Goal: Task Accomplishment & Management: Manage account settings

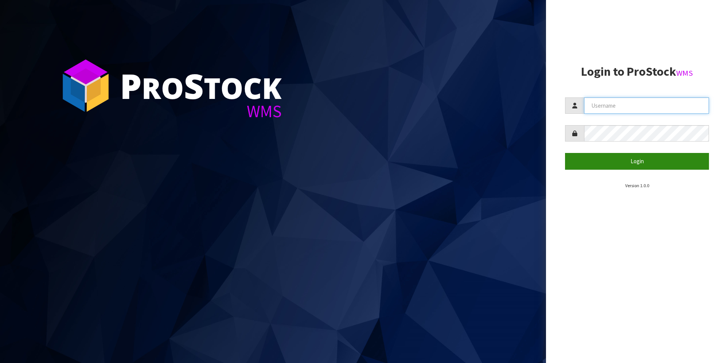
type input "[PERSON_NAME][EMAIL_ADDRESS][DOMAIN_NAME]"
click at [633, 158] on button "Login" at bounding box center [637, 161] width 144 height 16
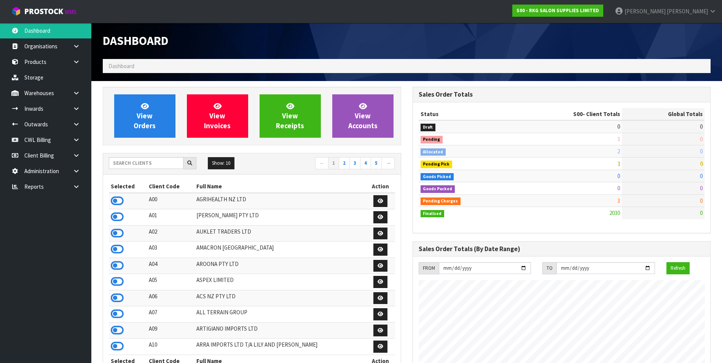
scroll to position [577, 310]
click at [73, 171] on icon at bounding box center [76, 171] width 7 height 6
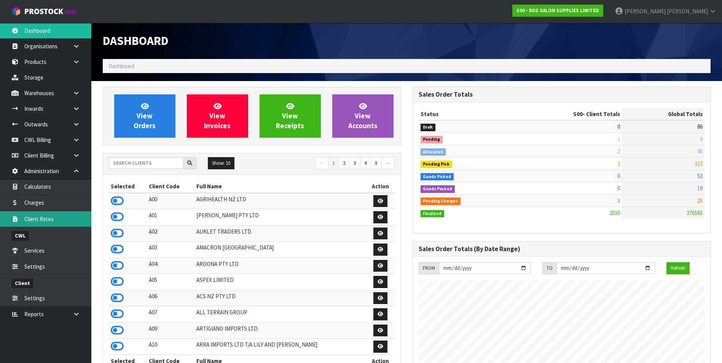
click at [69, 216] on link "Client Rates" at bounding box center [45, 219] width 91 height 16
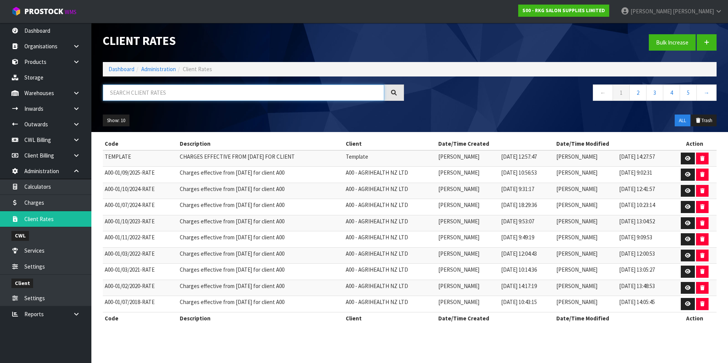
click at [164, 91] on input "text" at bounding box center [243, 93] width 281 height 16
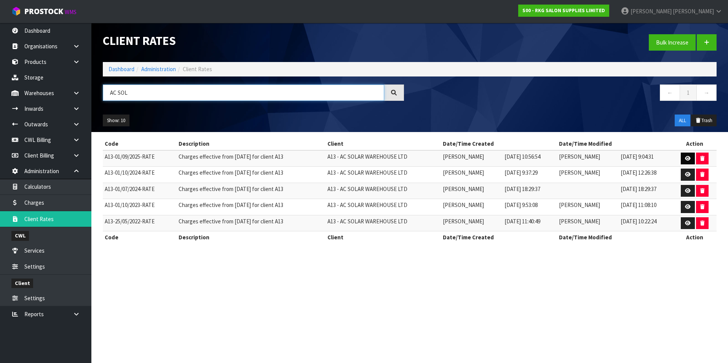
type input "AC SOL"
click at [690, 159] on icon at bounding box center [688, 158] width 6 height 5
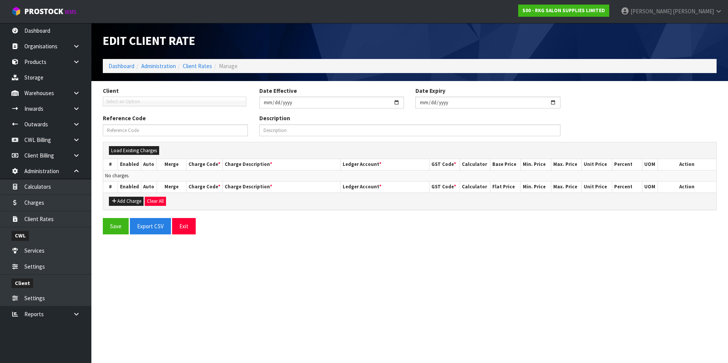
type input "[DATE]"
type input "A13-01/09/2025-RATE"
type input "Charges effective from [DATE] for client A13"
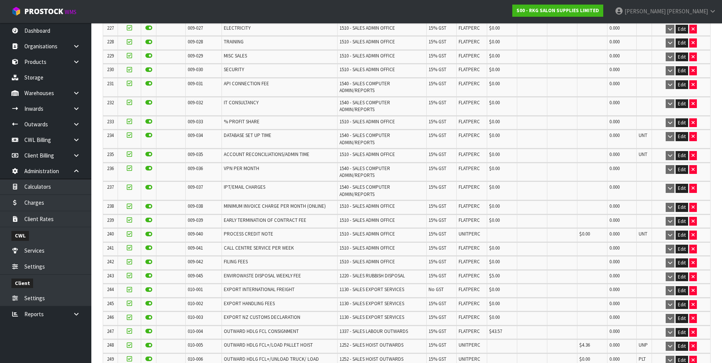
scroll to position [5069, 0]
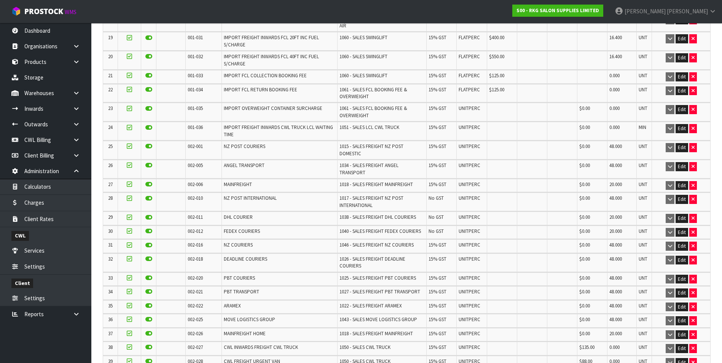
scroll to position [297, 0]
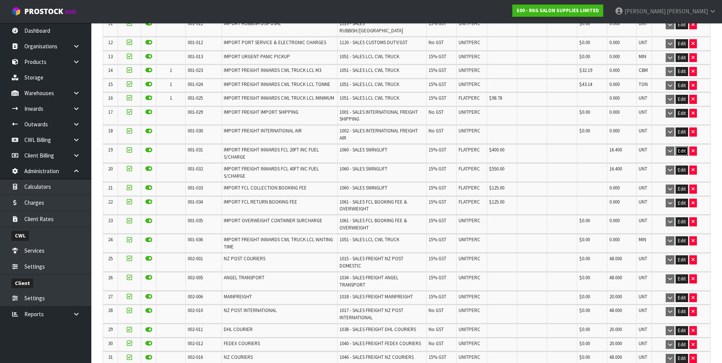
drag, startPoint x: 685, startPoint y: 139, endPoint x: 638, endPoint y: 148, distance: 47.8
click at [684, 147] on button "Edit" at bounding box center [682, 151] width 13 height 9
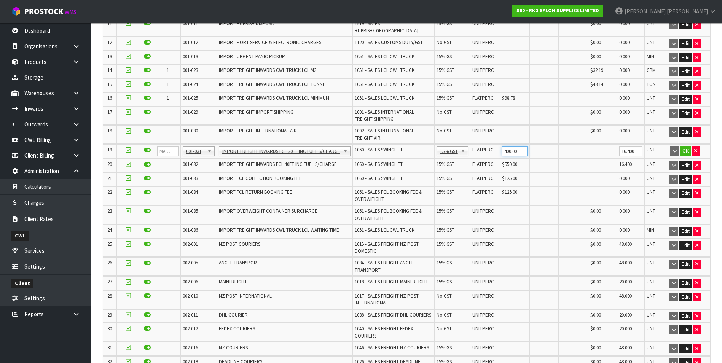
click at [502, 147] on input "400.00" at bounding box center [514, 152] width 25 height 10
type input "440"
click at [683, 147] on button "OK" at bounding box center [685, 151] width 11 height 9
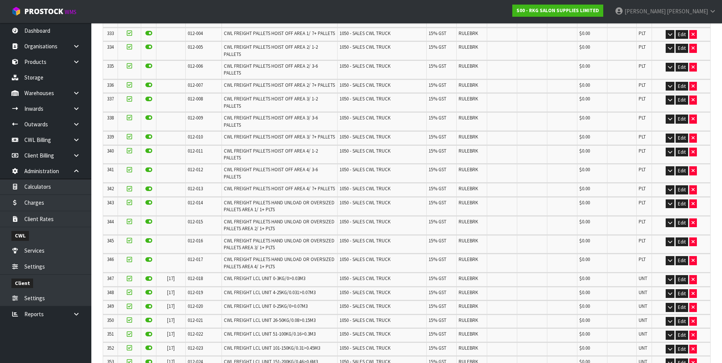
scroll to position [5069, 0]
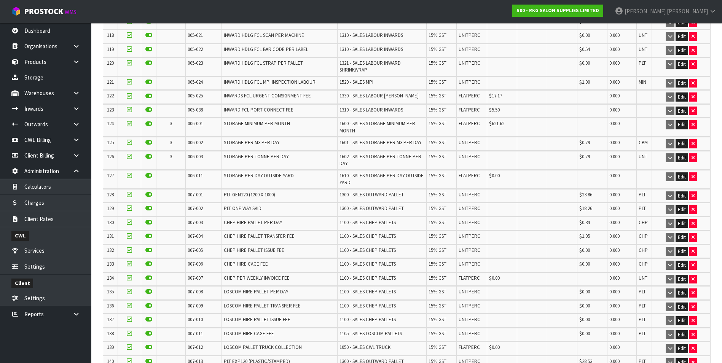
scroll to position [1904, 0]
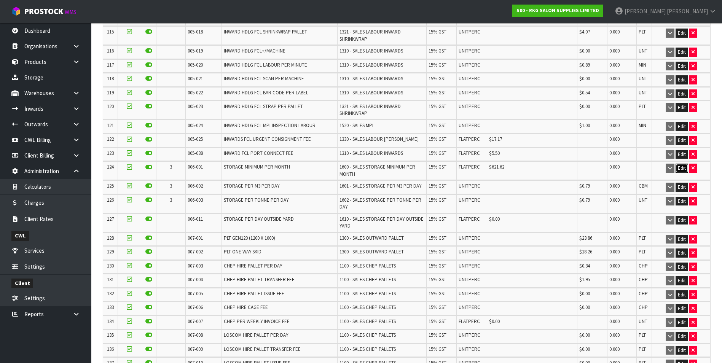
click at [681, 164] on button "Edit" at bounding box center [682, 168] width 13 height 9
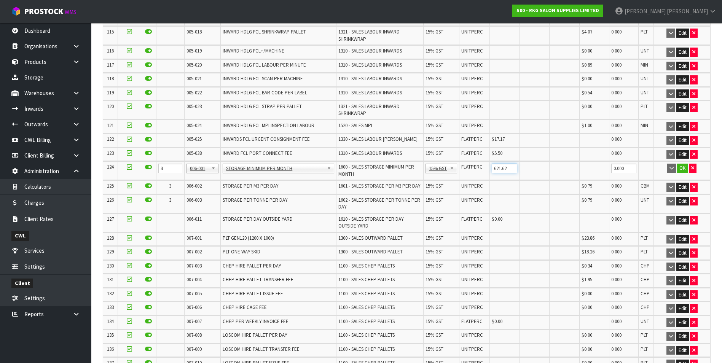
click at [506, 164] on input "621.62" at bounding box center [505, 169] width 26 height 10
type input "622.00"
click at [685, 164] on button "OK" at bounding box center [682, 168] width 11 height 9
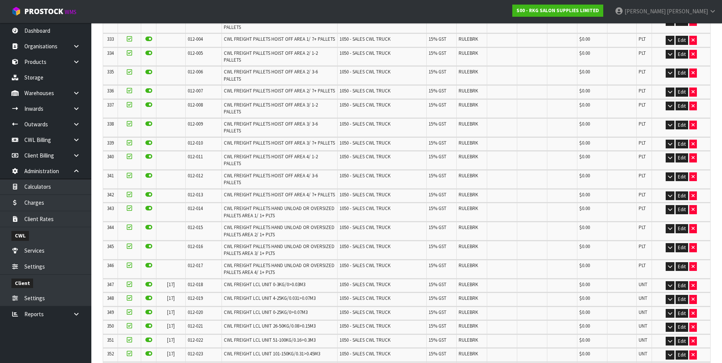
scroll to position [5097, 0]
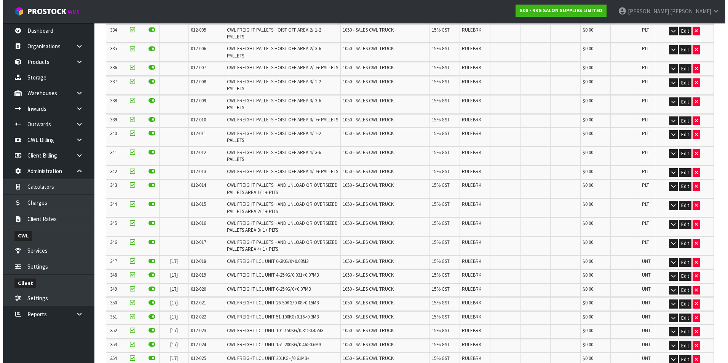
scroll to position [0, 0]
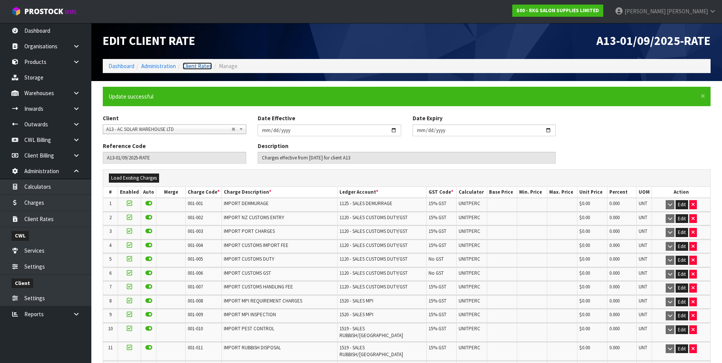
click at [196, 68] on link "Client Rates" at bounding box center [197, 65] width 29 height 7
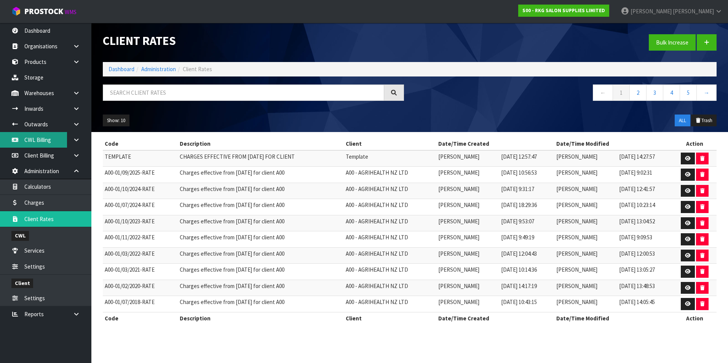
click at [44, 139] on link "CWL Billing" at bounding box center [45, 140] width 91 height 16
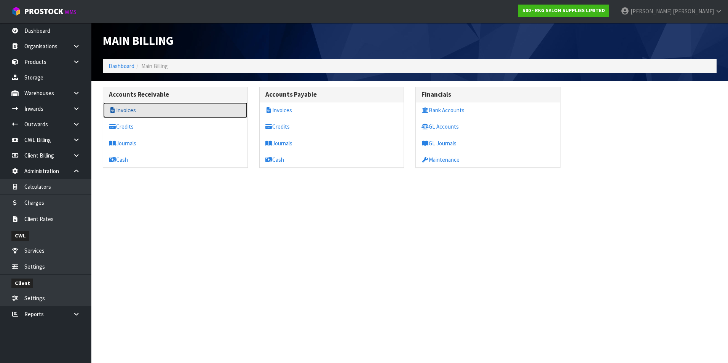
click at [138, 110] on link "Invoices" at bounding box center [175, 110] width 144 height 16
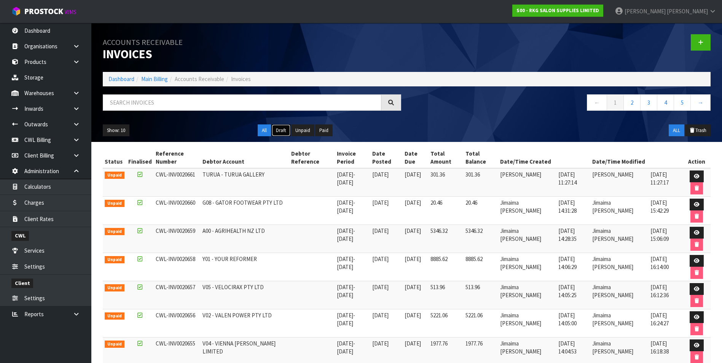
click at [283, 129] on button "Draft" at bounding box center [281, 130] width 19 height 12
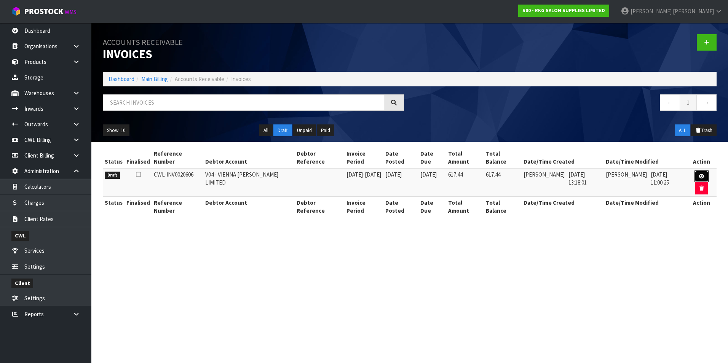
click at [699, 174] on icon at bounding box center [702, 176] width 6 height 5
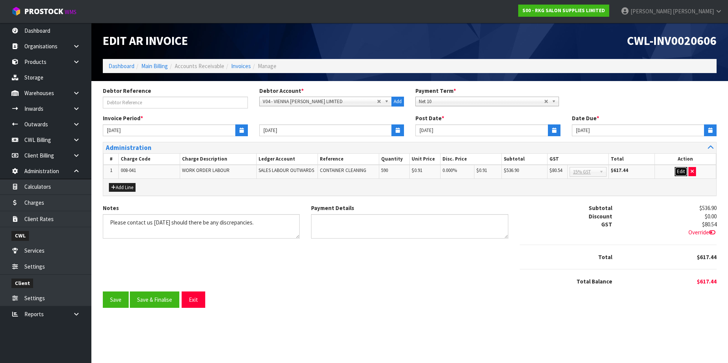
click at [682, 173] on button "Edit" at bounding box center [681, 171] width 13 height 9
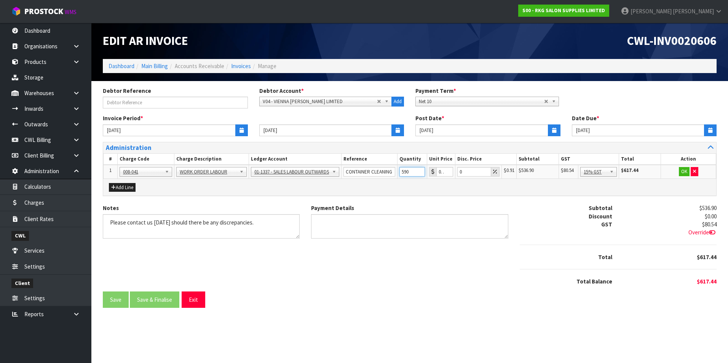
click at [412, 172] on input "590" at bounding box center [412, 172] width 26 height 10
type input "5"
type input "660"
click at [683, 173] on button "OK" at bounding box center [684, 171] width 11 height 9
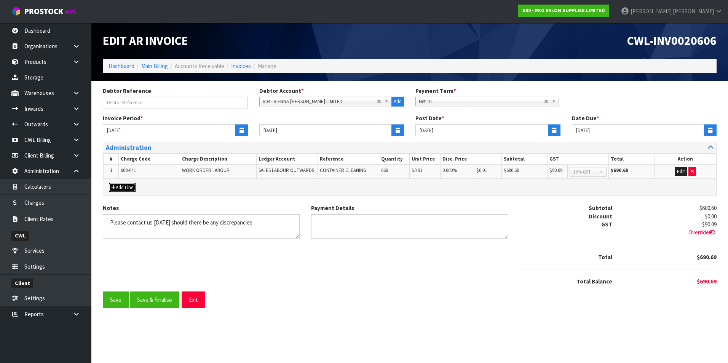
click at [124, 189] on button "Add Line" at bounding box center [122, 187] width 27 height 9
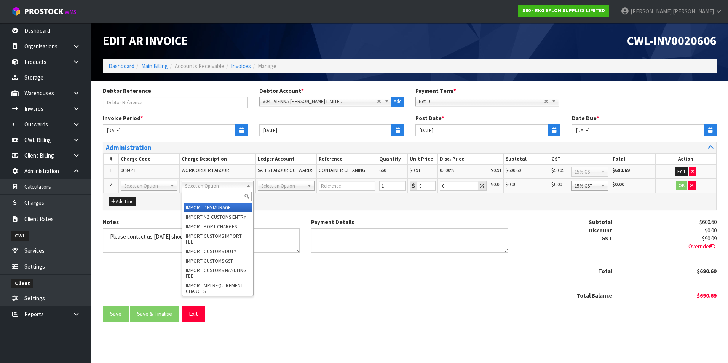
click at [208, 194] on input "text" at bounding box center [218, 197] width 68 height 10
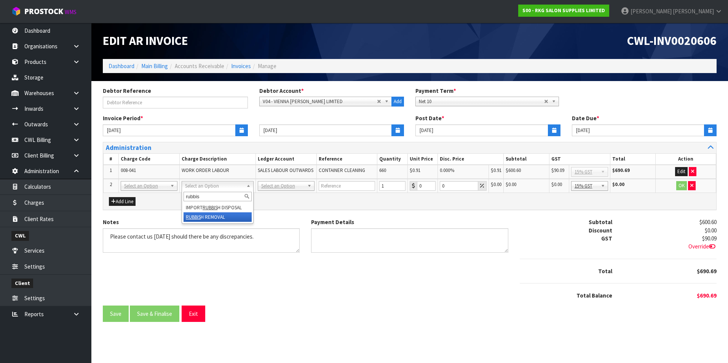
type input "rubbis"
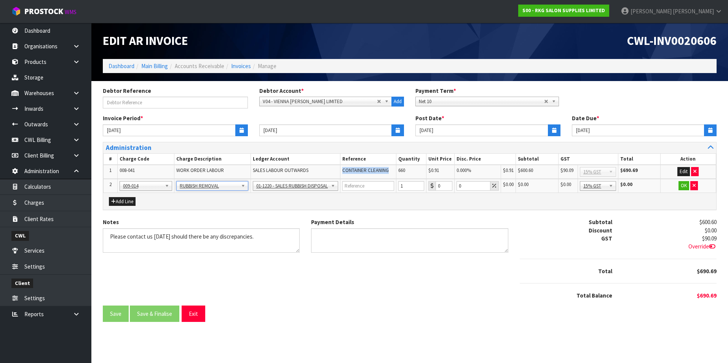
drag, startPoint x: 391, startPoint y: 170, endPoint x: 345, endPoint y: 171, distance: 45.7
click at [345, 171] on span "CONTAINER CLEANING" at bounding box center [365, 170] width 46 height 6
drag, startPoint x: 345, startPoint y: 171, endPoint x: 417, endPoint y: 205, distance: 79.7
click at [417, 205] on div "Add Line" at bounding box center [409, 201] width 613 height 17
click at [446, 185] on input "0.01" at bounding box center [444, 186] width 17 height 10
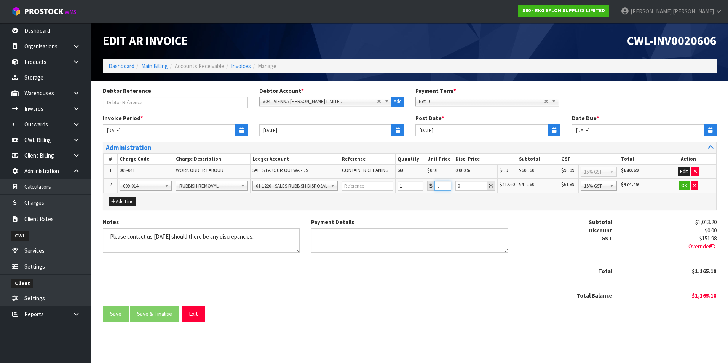
scroll to position [0, 10]
type input "0412.60"
click at [683, 185] on button "OK" at bounding box center [684, 185] width 11 height 9
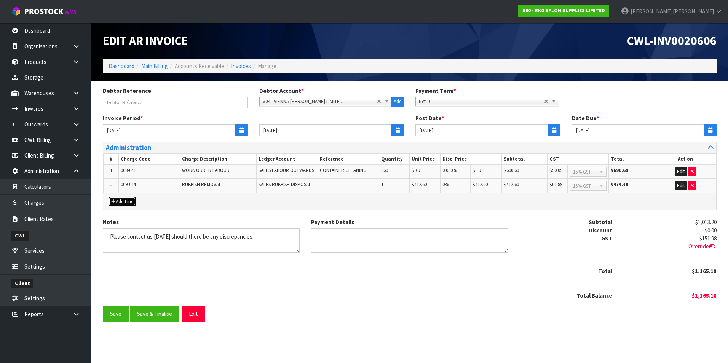
click at [126, 200] on button "Add Line" at bounding box center [122, 201] width 27 height 9
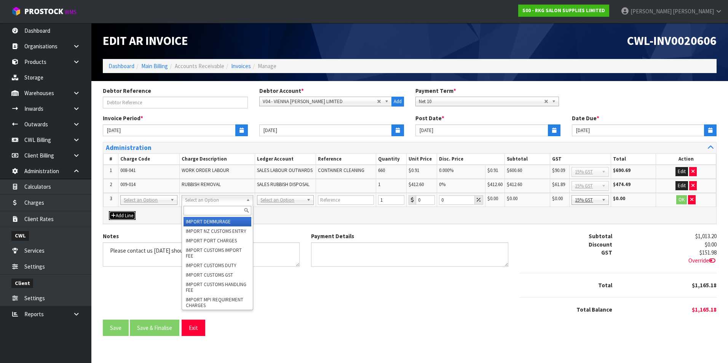
drag, startPoint x: 214, startPoint y: 200, endPoint x: 209, endPoint y: 209, distance: 10.4
click at [208, 209] on input "text" at bounding box center [218, 211] width 68 height 10
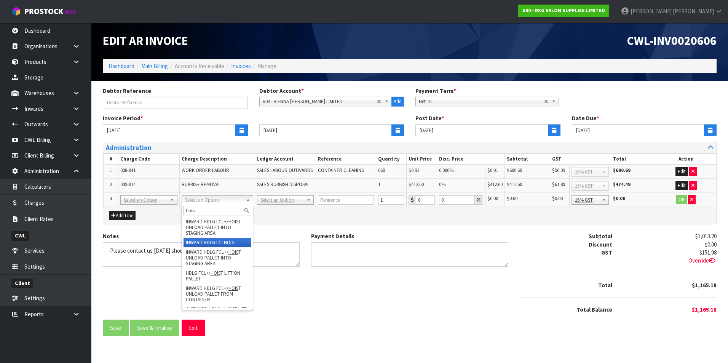
type input "hois"
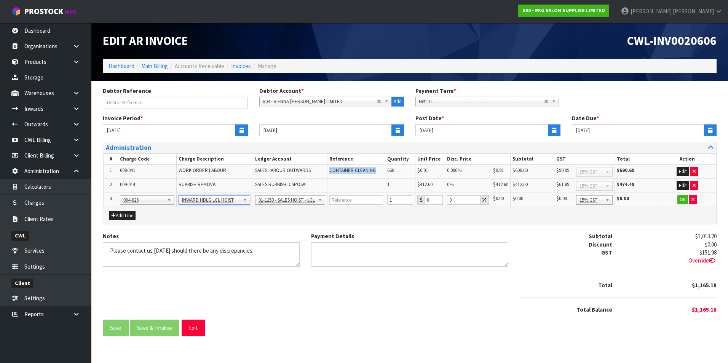
drag, startPoint x: 377, startPoint y: 170, endPoint x: 332, endPoint y: 172, distance: 45.8
click at [332, 172] on td "CONTAINER CLEANING" at bounding box center [356, 172] width 58 height 14
drag, startPoint x: 332, startPoint y: 172, endPoint x: 350, endPoint y: 170, distance: 18.1
copy span "CONTAINER CLEANING"
click at [345, 199] on input "text" at bounding box center [356, 200] width 54 height 10
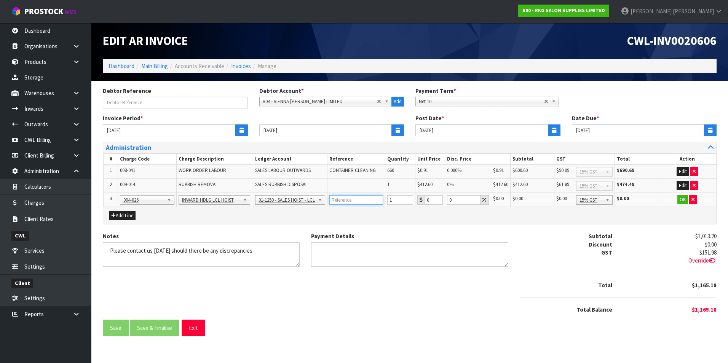
paste input "CONTAINER CLEANING"
type input "CONTAINER CLEANING"
click at [400, 198] on input "1" at bounding box center [400, 200] width 26 height 10
type input "6"
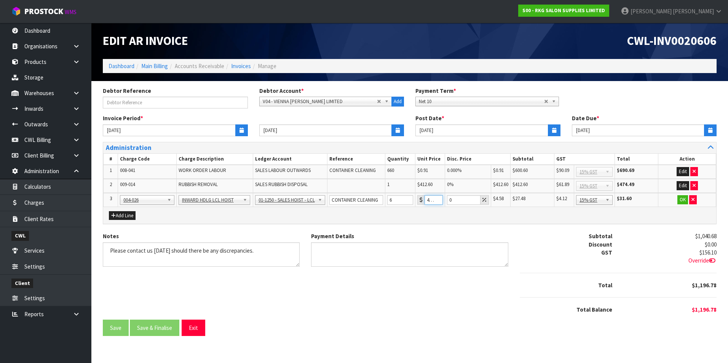
type input "4.58"
click at [683, 200] on button "OK" at bounding box center [682, 199] width 11 height 9
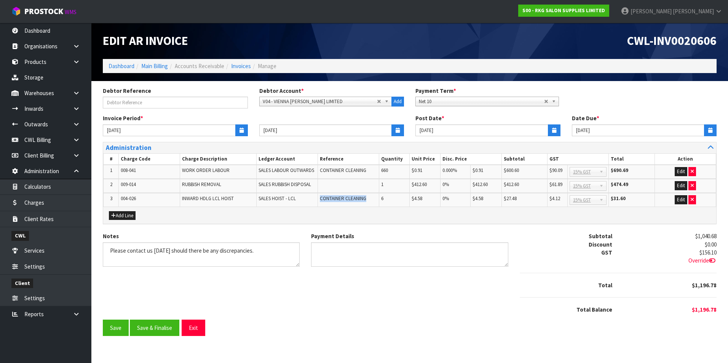
drag, startPoint x: 369, startPoint y: 200, endPoint x: 319, endPoint y: 200, distance: 49.9
click at [319, 200] on td "CONTAINER CLEANING" at bounding box center [348, 200] width 61 height 14
drag, startPoint x: 319, startPoint y: 200, endPoint x: 326, endPoint y: 199, distance: 6.9
copy span "CONTAINER CLEANING"
click at [683, 186] on button "Edit" at bounding box center [681, 185] width 13 height 9
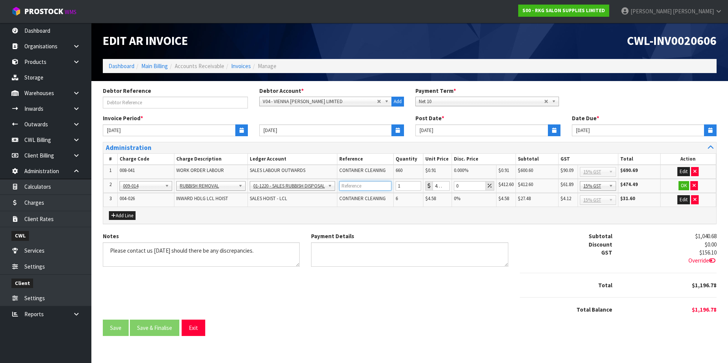
click at [349, 183] on input "text" at bounding box center [365, 186] width 52 height 10
paste input "CONTAINER CLEANING"
type input "CONTAINER CLEANING"
click at [680, 186] on button "OK" at bounding box center [683, 185] width 11 height 9
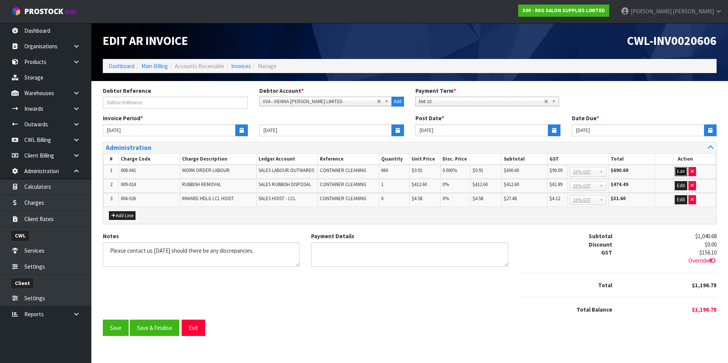
click at [680, 171] on button "Edit" at bounding box center [681, 171] width 13 height 9
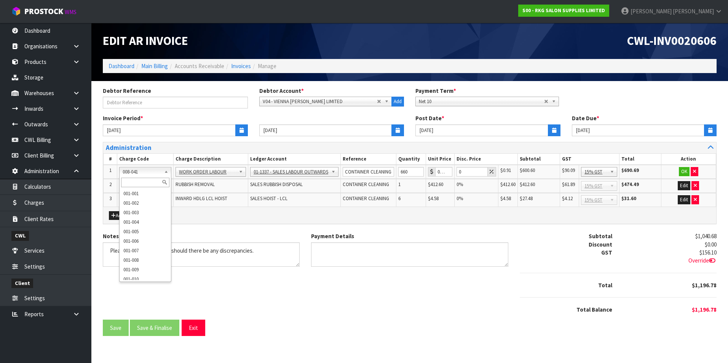
click at [138, 183] on input "text" at bounding box center [145, 183] width 48 height 10
type input "004-018"
type input "0"
click at [149, 184] on input "text" at bounding box center [145, 183] width 48 height 10
type input "005-020"
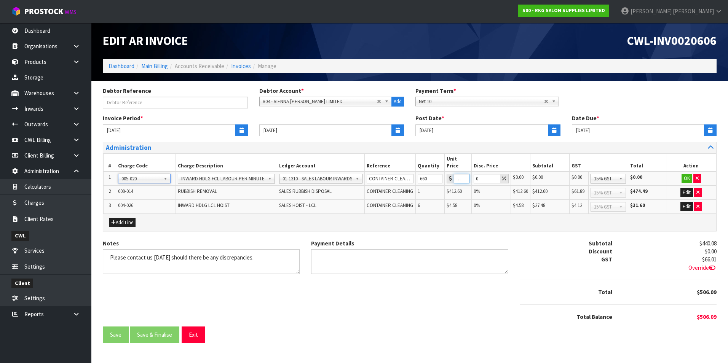
click at [463, 174] on input "-0.01" at bounding box center [462, 179] width 16 height 10
type input "-0"
type input "0.87"
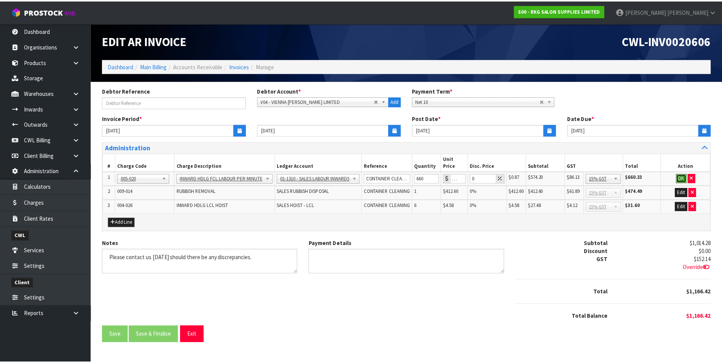
scroll to position [0, 0]
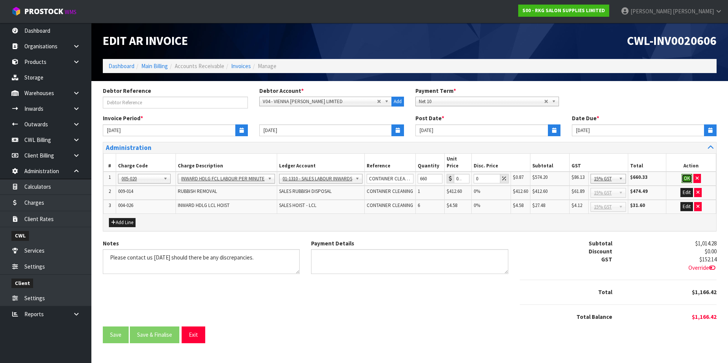
click at [686, 174] on button "OK" at bounding box center [687, 178] width 11 height 9
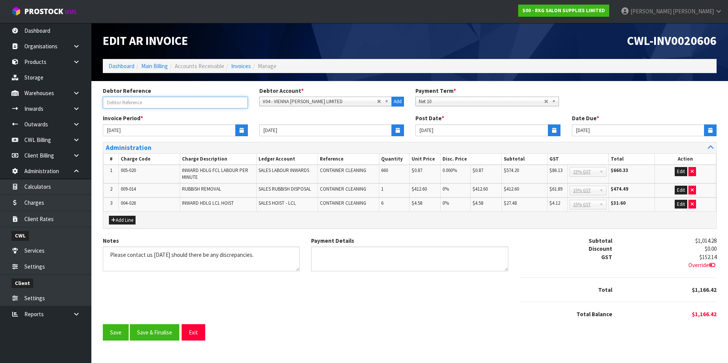
click at [133, 101] on input "text" at bounding box center [175, 103] width 145 height 12
click at [142, 102] on input "text" at bounding box center [175, 103] width 145 height 12
type input "MSDU8445733 - CONTAINER CLEAN"
click at [166, 334] on button "Save & Finalise" at bounding box center [154, 332] width 49 height 16
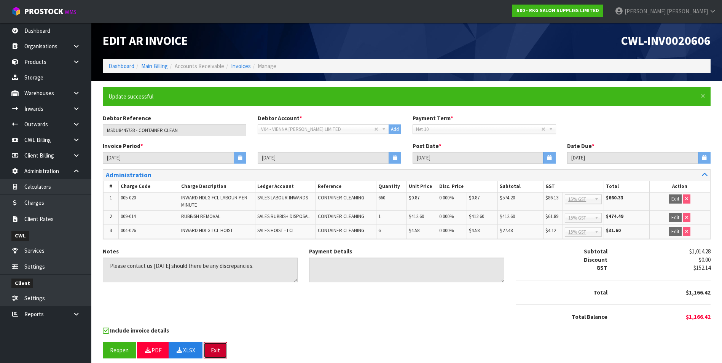
click at [217, 352] on button "Exit" at bounding box center [216, 350] width 24 height 16
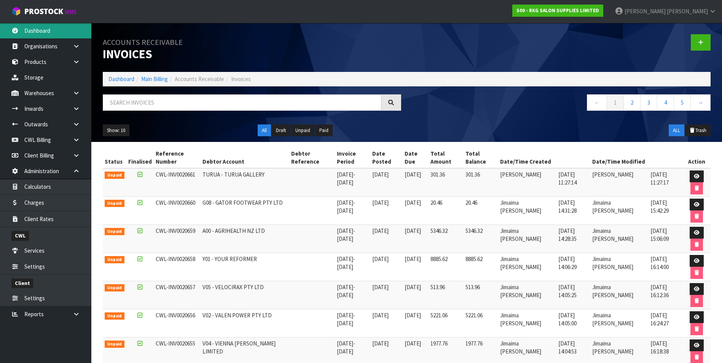
click at [50, 35] on link "Dashboard" at bounding box center [45, 31] width 91 height 16
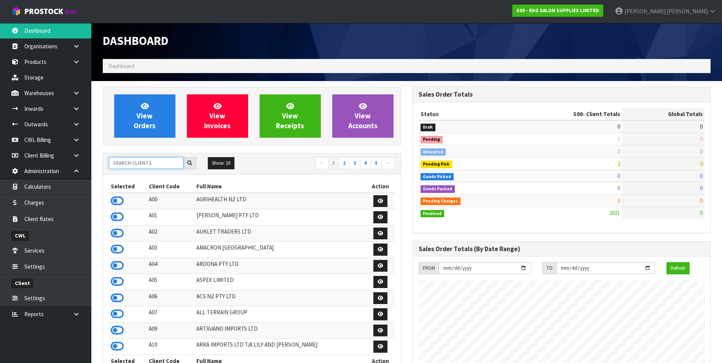
click at [127, 163] on input "text" at bounding box center [146, 163] width 75 height 12
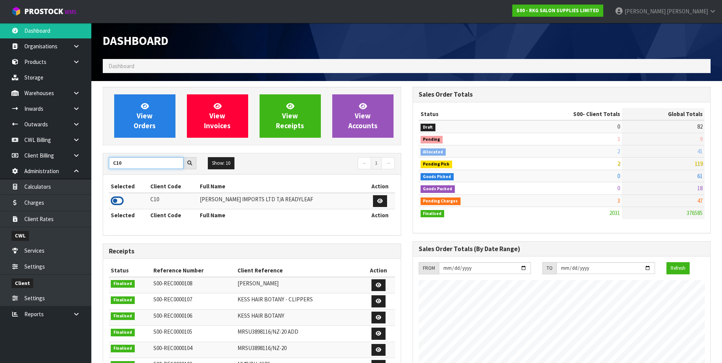
type input "C10"
drag, startPoint x: 113, startPoint y: 201, endPoint x: 121, endPoint y: 191, distance: 12.7
click at [114, 201] on icon at bounding box center [117, 200] width 13 height 11
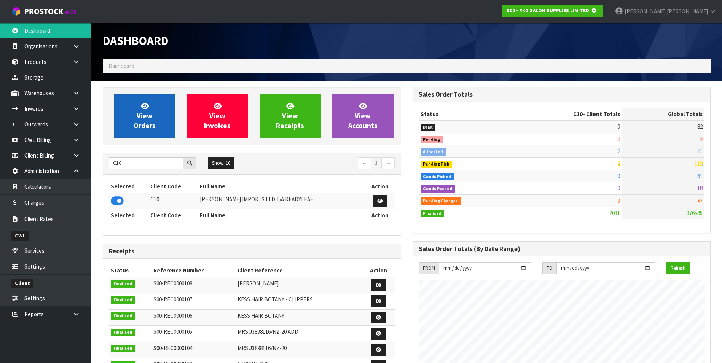
scroll to position [475, 310]
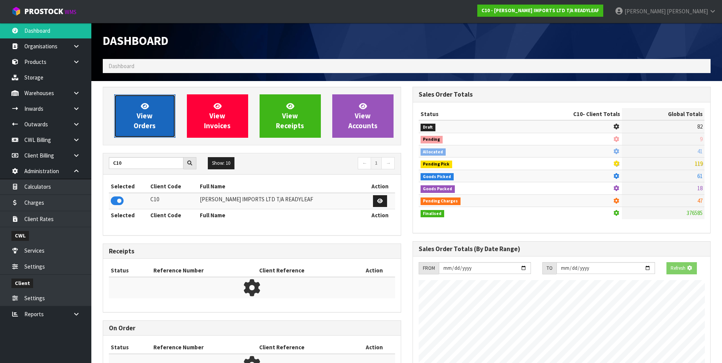
click at [145, 122] on span "View Orders" at bounding box center [145, 116] width 22 height 29
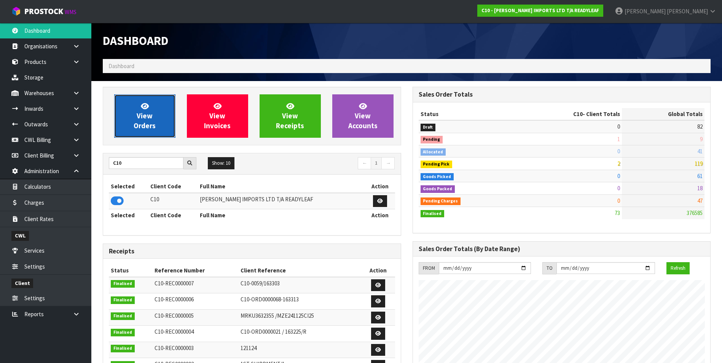
scroll to position [515, 310]
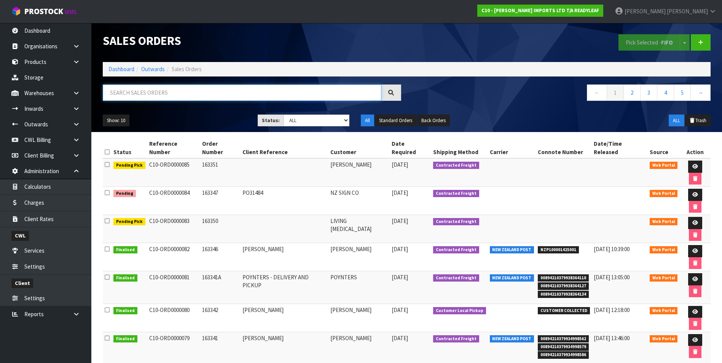
click at [158, 91] on input "text" at bounding box center [242, 93] width 279 height 16
paste input "NZP100001425001"
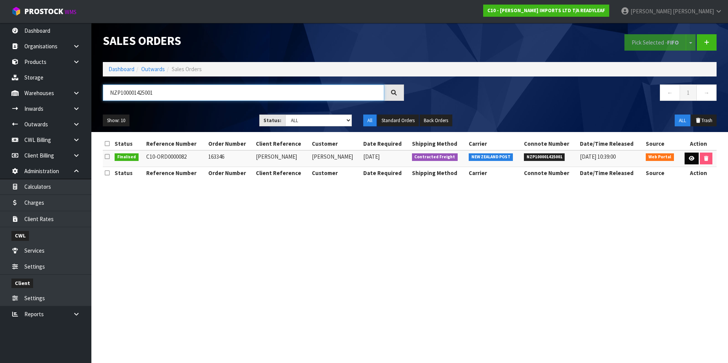
type input "NZP100001425001"
click at [691, 161] on icon at bounding box center [692, 158] width 6 height 5
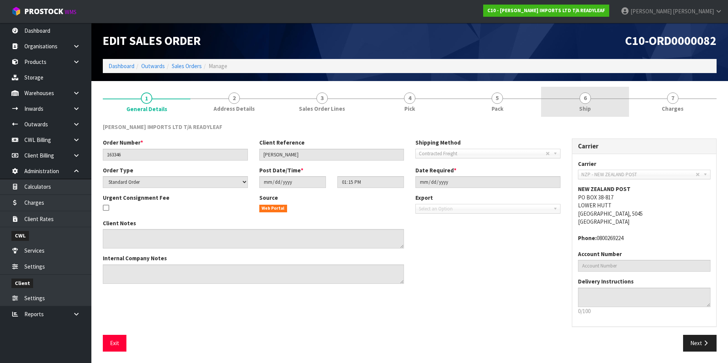
click at [586, 102] on span "6" at bounding box center [584, 98] width 11 height 11
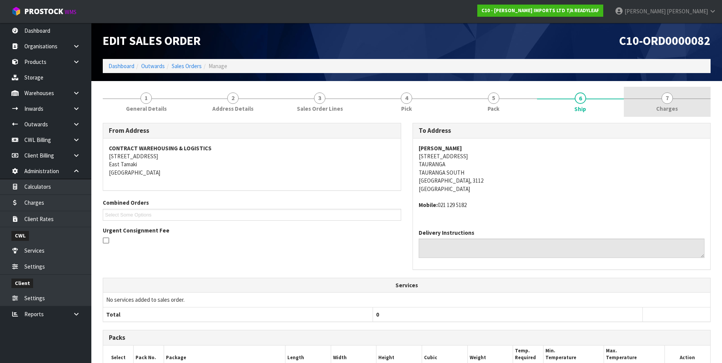
click at [666, 102] on span "7" at bounding box center [667, 98] width 11 height 11
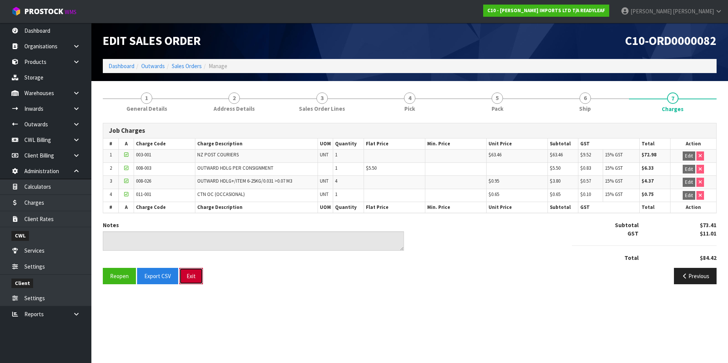
click at [194, 276] on button "Exit" at bounding box center [191, 276] width 24 height 16
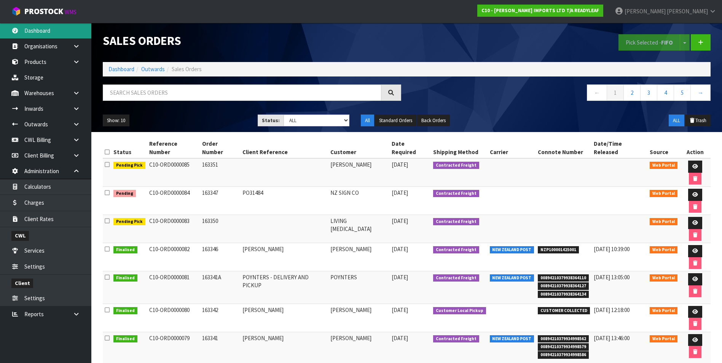
click at [43, 27] on link "Dashboard" at bounding box center [45, 31] width 91 height 16
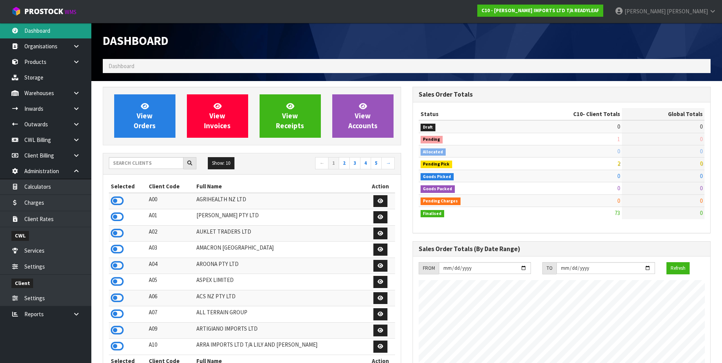
scroll to position [515, 310]
click at [153, 163] on input "text" at bounding box center [146, 163] width 75 height 12
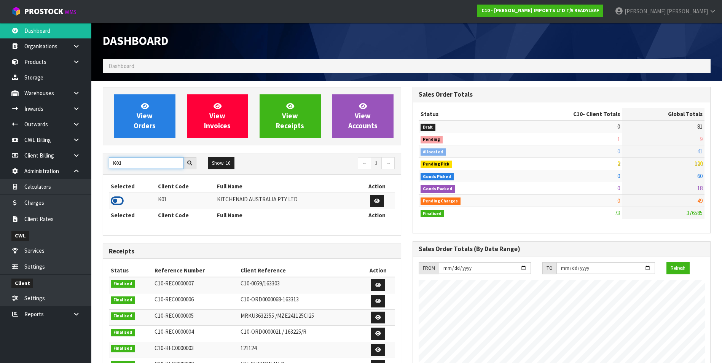
type input "K01"
click at [118, 201] on icon at bounding box center [117, 200] width 13 height 11
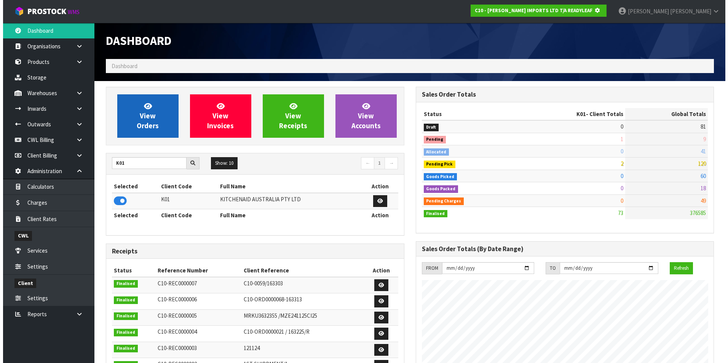
scroll to position [380256, 380421]
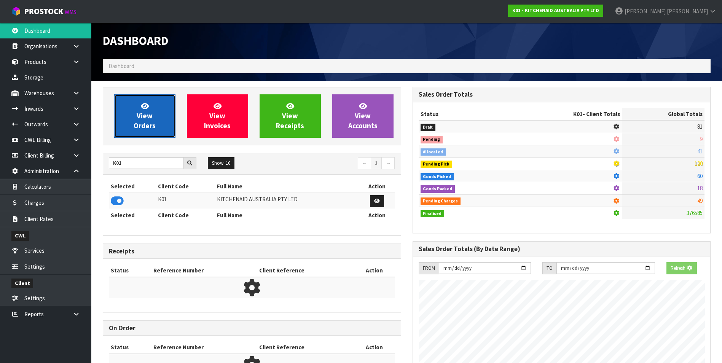
click at [139, 128] on span "View Orders" at bounding box center [145, 116] width 22 height 29
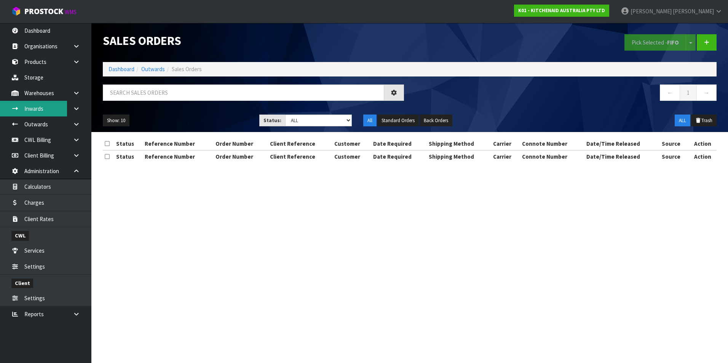
click at [46, 107] on link "Inwards" at bounding box center [45, 109] width 91 height 16
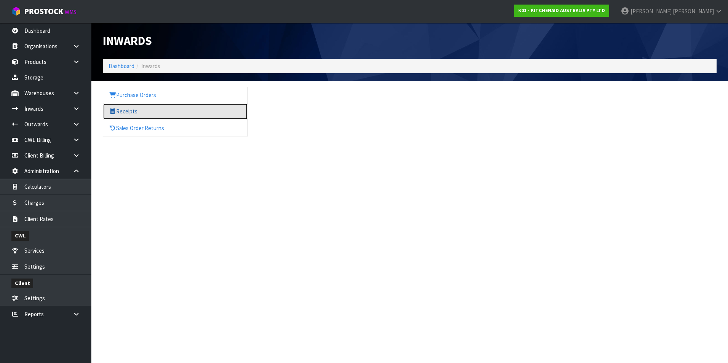
click at [129, 110] on link "Receipts" at bounding box center [175, 112] width 144 height 16
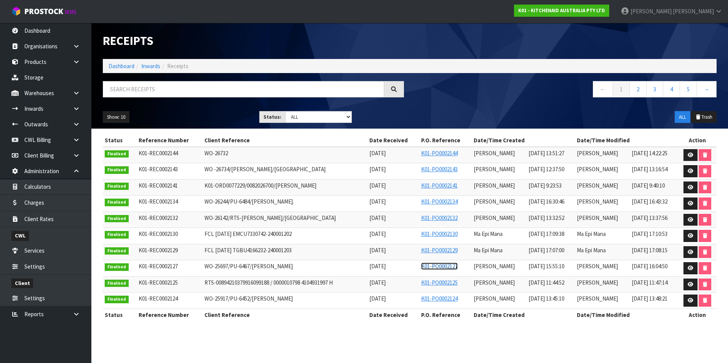
click at [440, 265] on link "K01-PO0002127" at bounding box center [439, 266] width 37 height 7
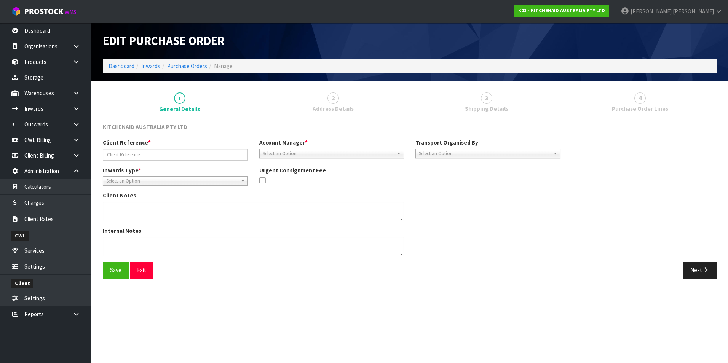
type input "WO-25697/PU-6467/[PERSON_NAME]"
type textarea "PLEASE REMOVE OUTER CARTON AND RETURN 5KSMICM TO STOCK FOR FUTURE ORDERS CWL HA…"
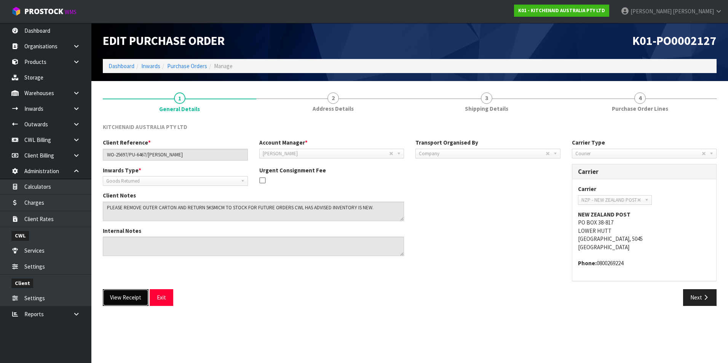
click at [120, 299] on button "View Receipt" at bounding box center [126, 297] width 46 height 16
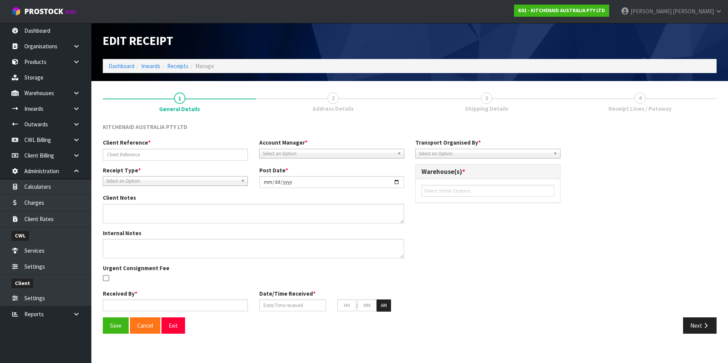
type input "WO-25697/PU-6467/[PERSON_NAME]"
type input "[DATE]"
type textarea "PLEASE REMOVE OUTER CARTON AND RETURN 5KSMICM TO STOCK FOR FUTURE ORDERS CWL HA…"
type input "[PERSON_NAME]"
type input "[DATE]"
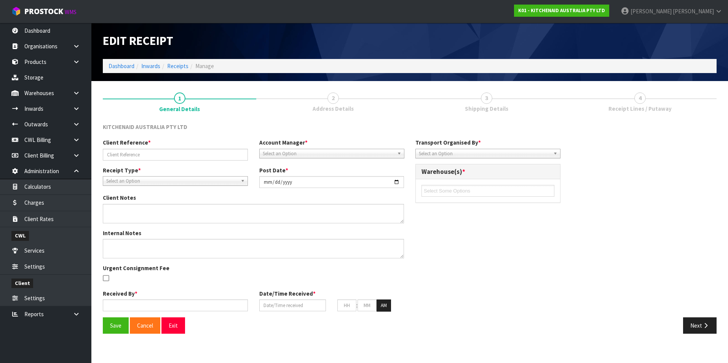
type input "03"
type input "55"
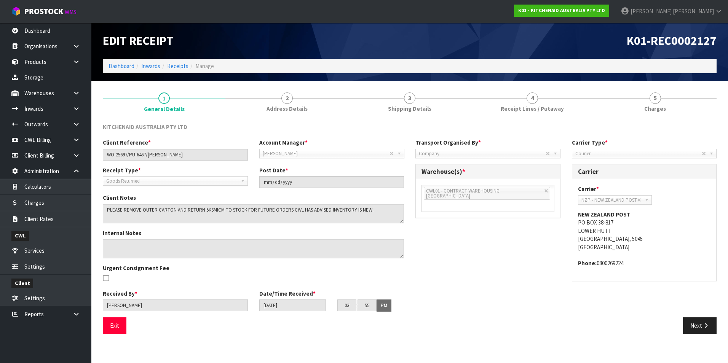
click at [102, 327] on div "Exit" at bounding box center [253, 326] width 313 height 16
click at [45, 142] on link "CWL Billing" at bounding box center [45, 140] width 91 height 16
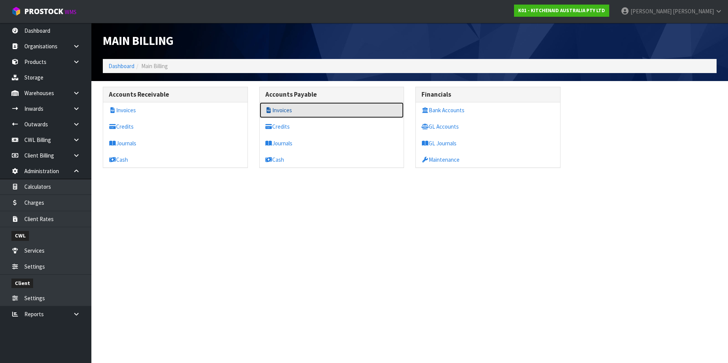
click at [286, 112] on link "Invoices" at bounding box center [332, 110] width 144 height 16
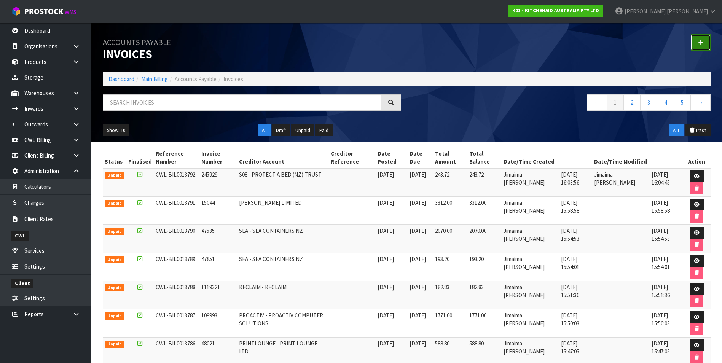
click at [704, 42] on link at bounding box center [701, 42] width 20 height 16
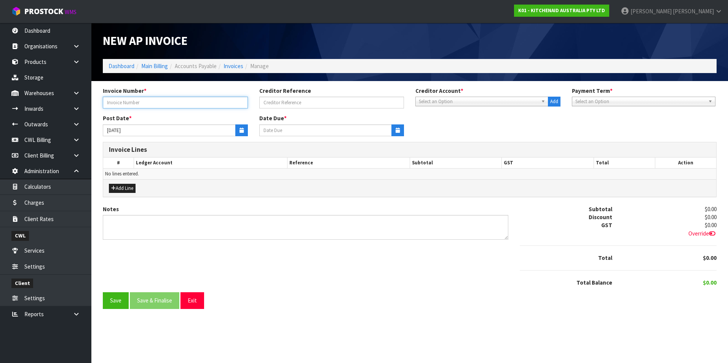
click at [118, 103] on input "text" at bounding box center [175, 103] width 145 height 12
type input "[DATE]"
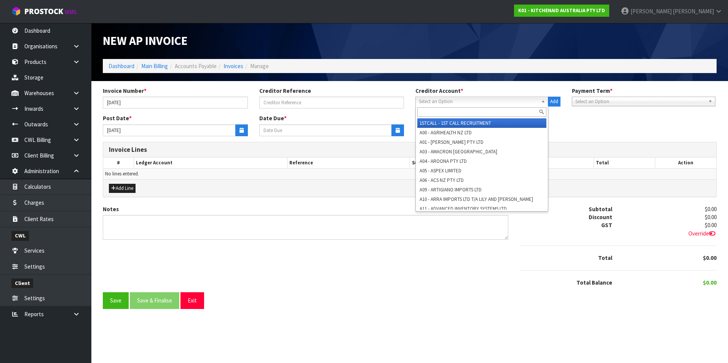
click at [439, 99] on span "Select an Option" at bounding box center [478, 101] width 119 height 9
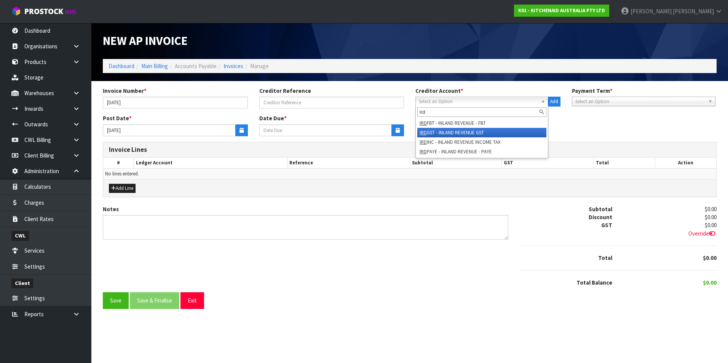
type input "ird"
click at [493, 131] on li "IRD GST - INLAND REVENUE GST" at bounding box center [481, 133] width 129 height 10
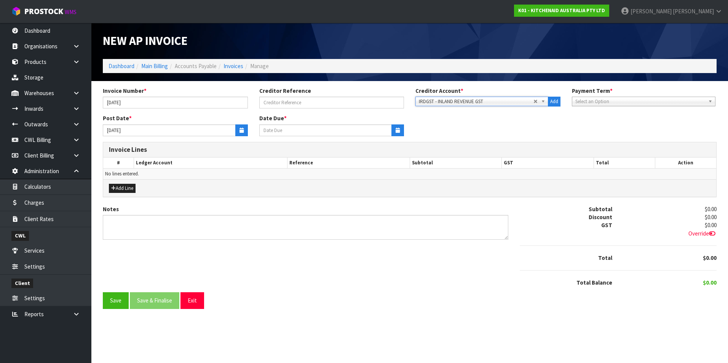
type input "[DATE]"
click at [242, 130] on icon "button" at bounding box center [241, 130] width 4 height 5
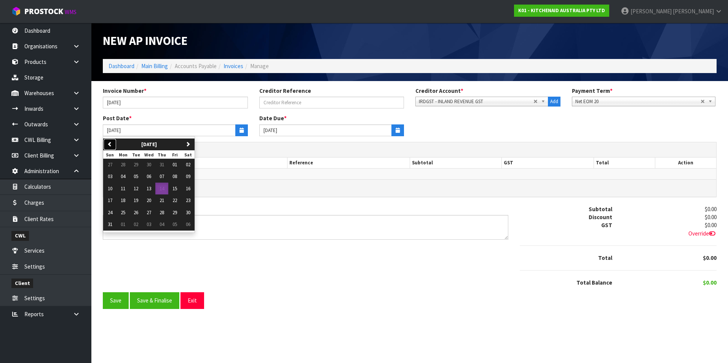
click at [110, 144] on icon "button" at bounding box center [109, 144] width 5 height 5
click at [161, 215] on span "31" at bounding box center [162, 212] width 5 height 6
type input "[DATE]"
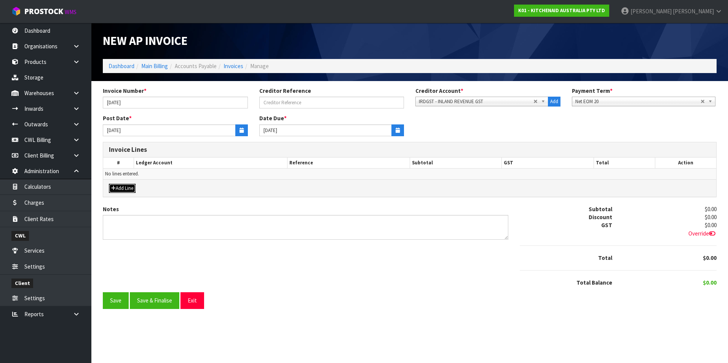
click at [130, 187] on button "Add Line" at bounding box center [122, 188] width 27 height 9
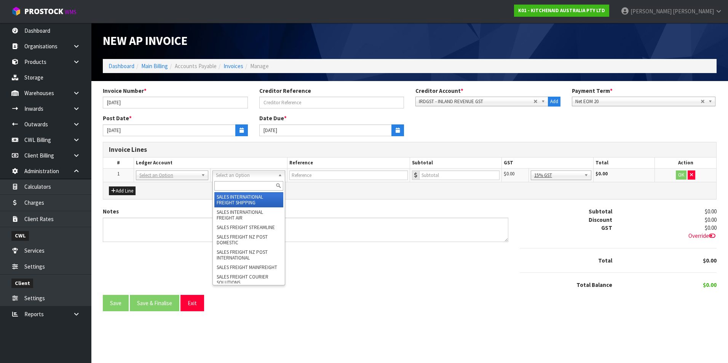
click at [230, 183] on input "text" at bounding box center [248, 186] width 69 height 10
click at [173, 185] on input "text" at bounding box center [172, 186] width 69 height 10
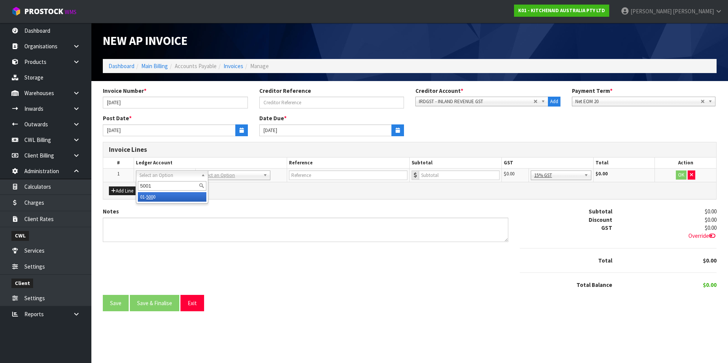
type input "5001"
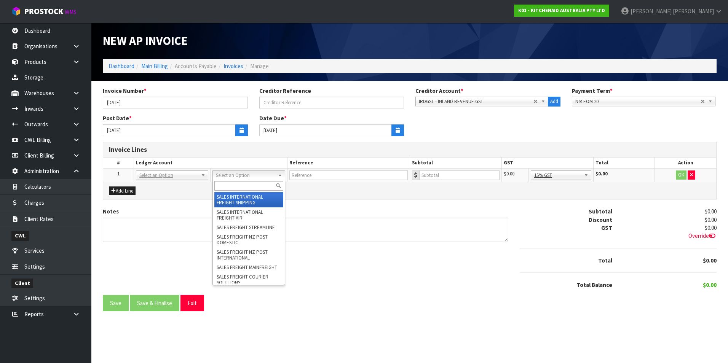
click at [230, 187] on input "text" at bounding box center [248, 186] width 69 height 10
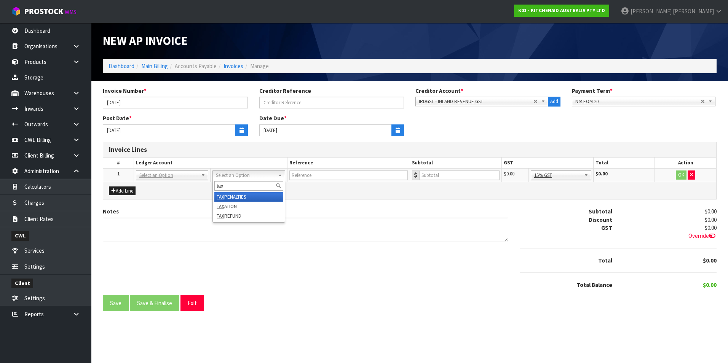
type input "tax"
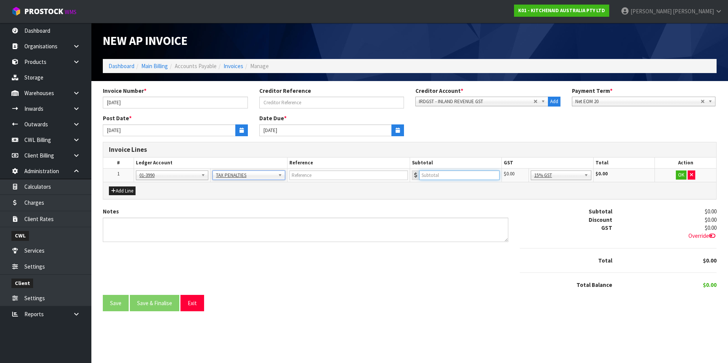
click at [444, 175] on input "number" at bounding box center [459, 176] width 81 height 10
drag, startPoint x: 575, startPoint y: 173, endPoint x: 584, endPoint y: 204, distance: 32.1
type input "2000"
drag, startPoint x: 583, startPoint y: 215, endPoint x: 632, endPoint y: 186, distance: 57.3
click at [683, 175] on button "OK" at bounding box center [681, 175] width 11 height 9
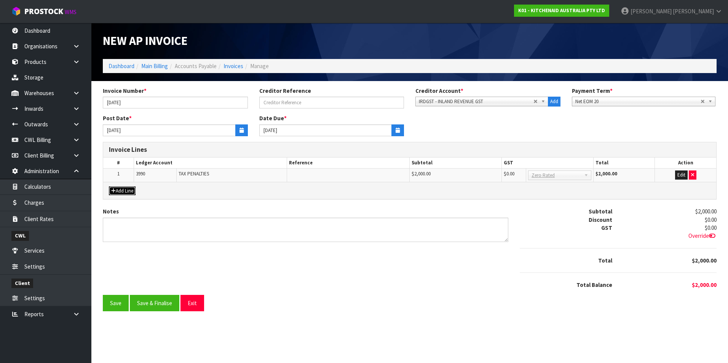
click at [125, 193] on button "Add Line" at bounding box center [122, 191] width 27 height 9
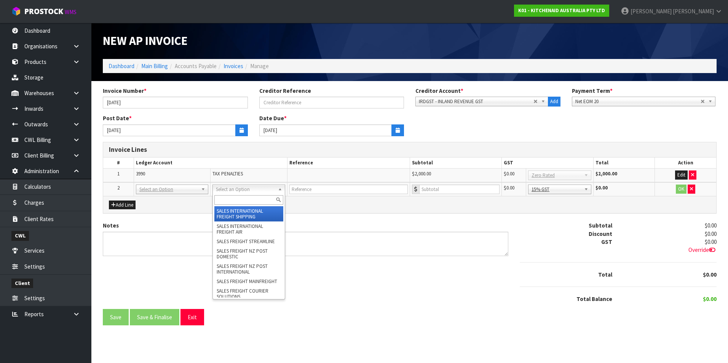
click at [226, 199] on input "text" at bounding box center [248, 200] width 69 height 10
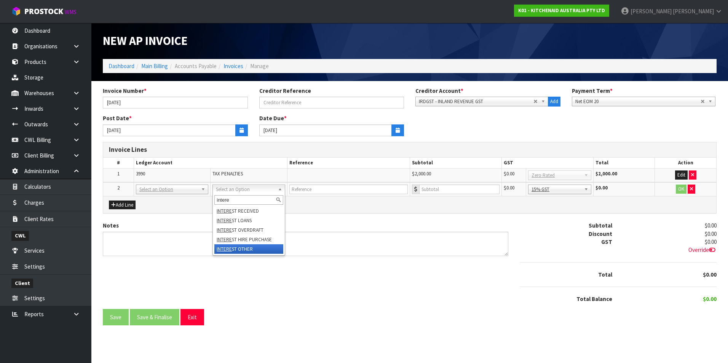
type input "intere"
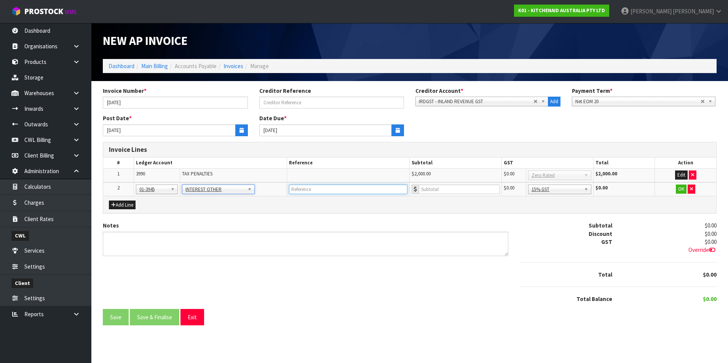
click at [314, 191] on input "text" at bounding box center [348, 190] width 118 height 10
type input "IRD [DATE]"
click at [450, 186] on input "number" at bounding box center [459, 190] width 81 height 10
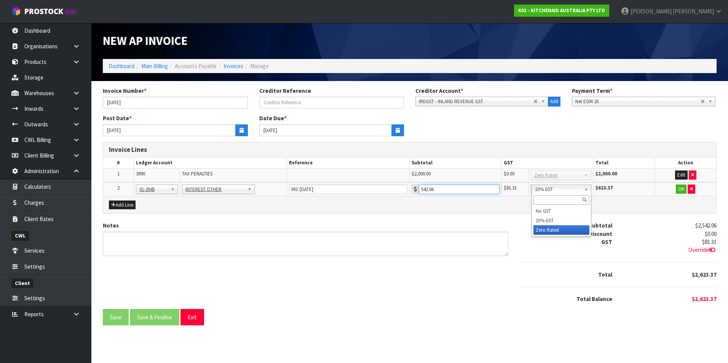
type input "542.06"
drag, startPoint x: 578, startPoint y: 227, endPoint x: 648, endPoint y: 207, distance: 72.1
drag, startPoint x: 680, startPoint y: 191, endPoint x: 681, endPoint y: 177, distance: 13.4
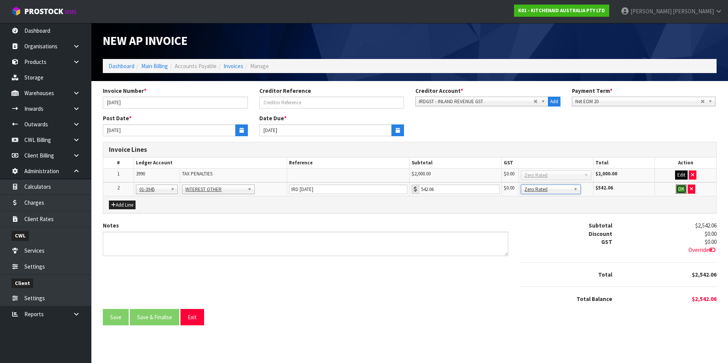
click at [680, 189] on button "OK" at bounding box center [681, 189] width 11 height 9
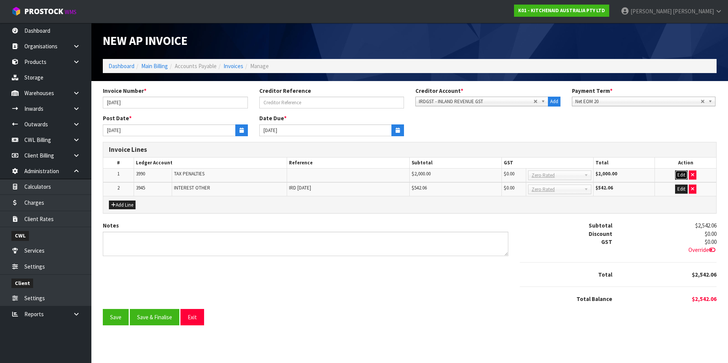
click at [681, 172] on button "Edit" at bounding box center [681, 175] width 13 height 9
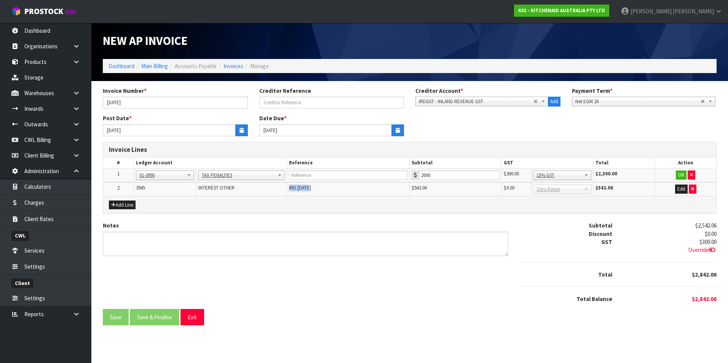
drag, startPoint x: 318, startPoint y: 188, endPoint x: 288, endPoint y: 188, distance: 29.3
click at [288, 188] on td "IRD [DATE]" at bounding box center [348, 189] width 123 height 14
copy span "IRD [DATE]"
click at [301, 174] on input "text" at bounding box center [348, 176] width 118 height 10
paste input "IRD [DATE]"
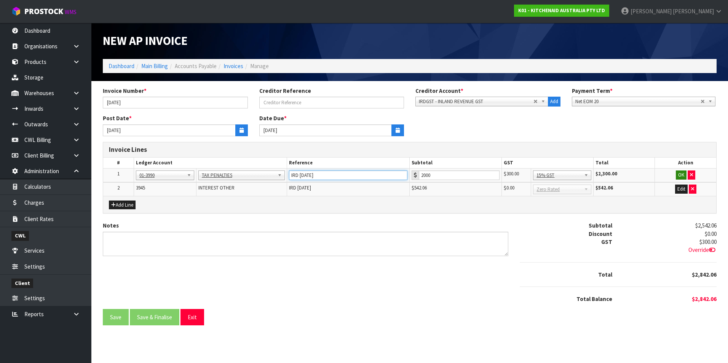
type input "IRD [DATE]"
click at [680, 174] on button "OK" at bounding box center [681, 175] width 11 height 9
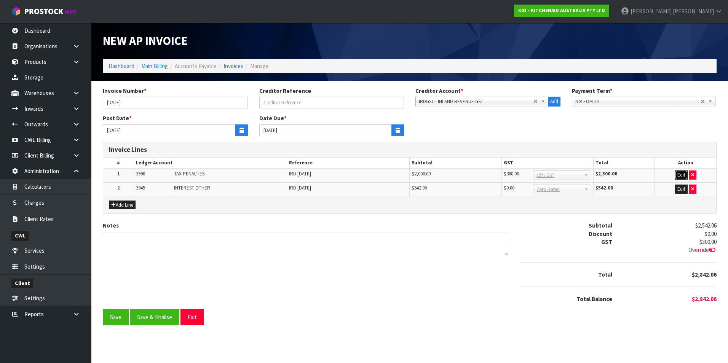
click at [685, 174] on button "Edit" at bounding box center [681, 175] width 13 height 9
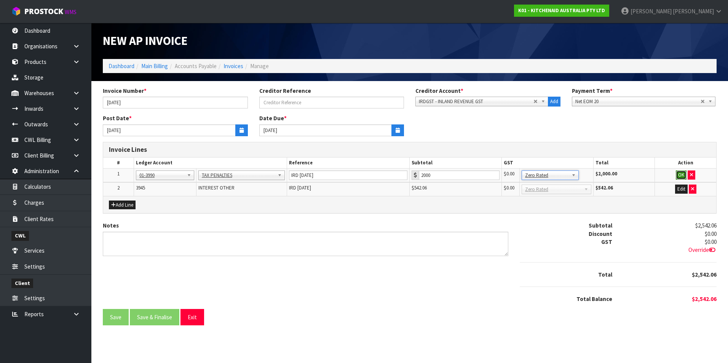
click at [684, 176] on button "OK" at bounding box center [681, 175] width 11 height 9
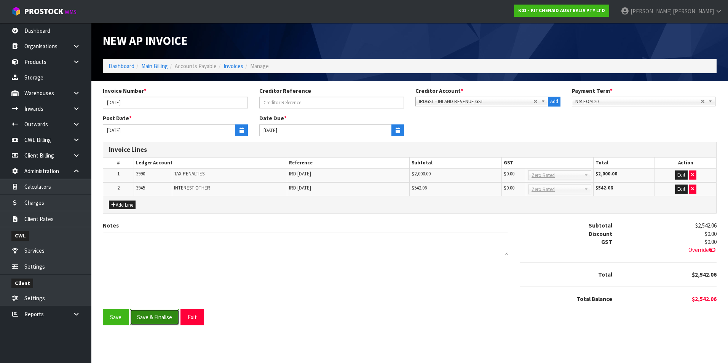
click at [159, 318] on button "Save & Finalise" at bounding box center [154, 317] width 49 height 16
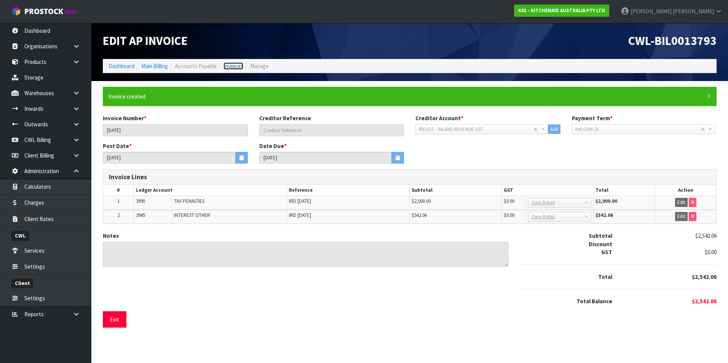
click at [240, 67] on link "Invoices" at bounding box center [233, 65] width 20 height 7
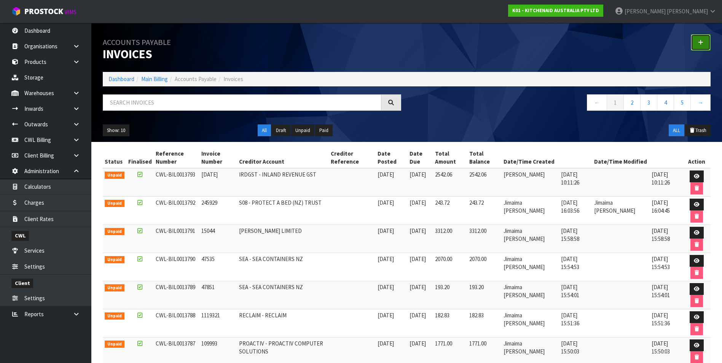
click at [697, 45] on link at bounding box center [701, 42] width 20 height 16
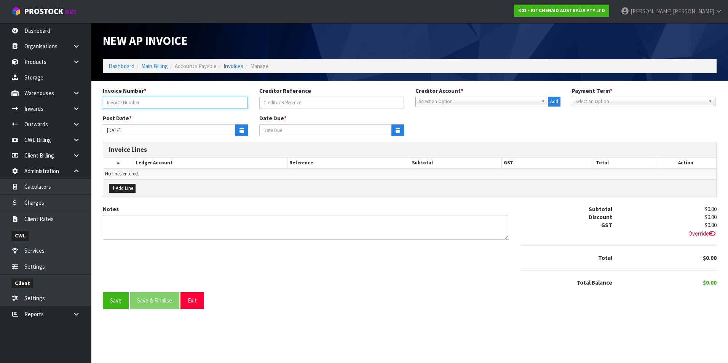
click at [185, 99] on input "text" at bounding box center [175, 103] width 145 height 12
type input "[DATE]"
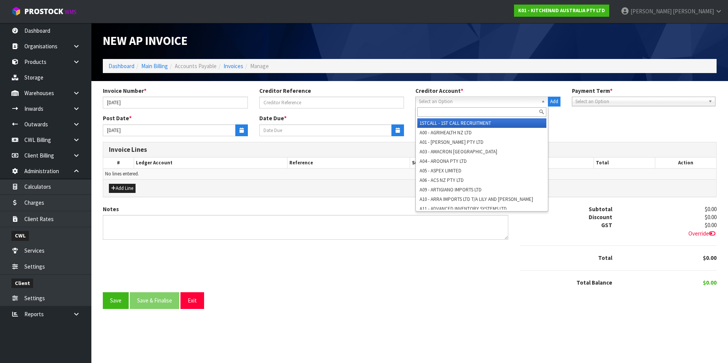
click at [432, 100] on span "Select an Option" at bounding box center [478, 101] width 119 height 9
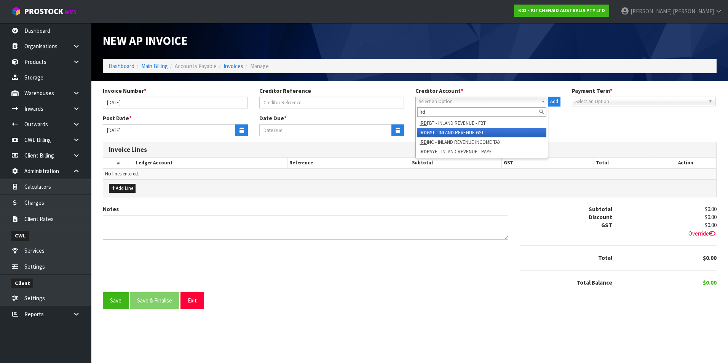
type input "ird"
click at [456, 131] on li "IRD GST - INLAND REVENUE GST" at bounding box center [481, 133] width 129 height 10
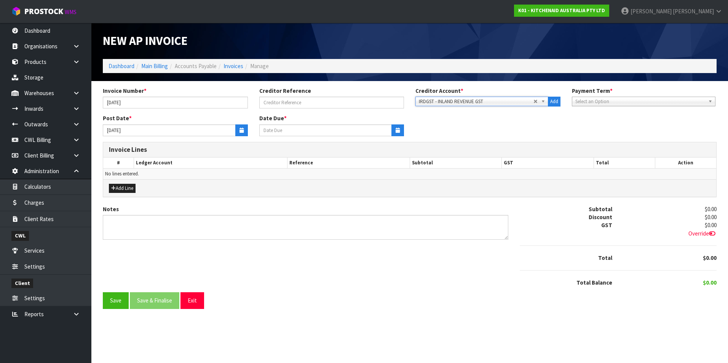
type input "[DATE]"
click at [243, 128] on icon "button" at bounding box center [241, 130] width 4 height 5
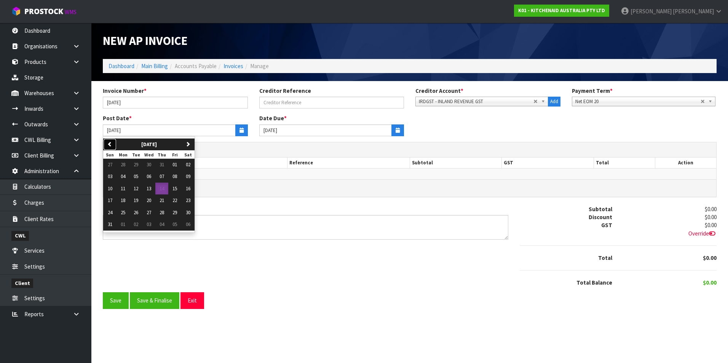
click at [110, 144] on icon "button" at bounding box center [109, 144] width 5 height 5
click at [161, 213] on span "31" at bounding box center [162, 212] width 5 height 6
type input "[DATE]"
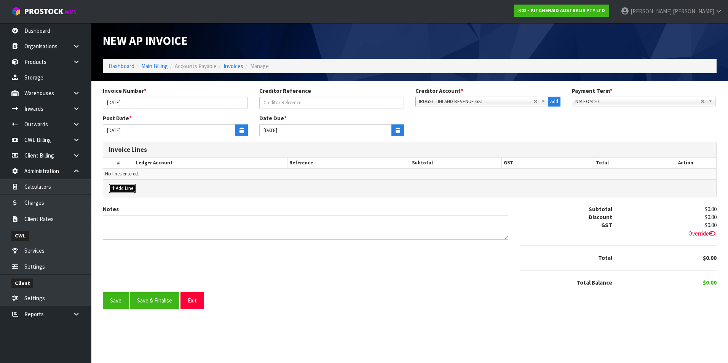
click at [130, 191] on button "Add Line" at bounding box center [122, 188] width 27 height 9
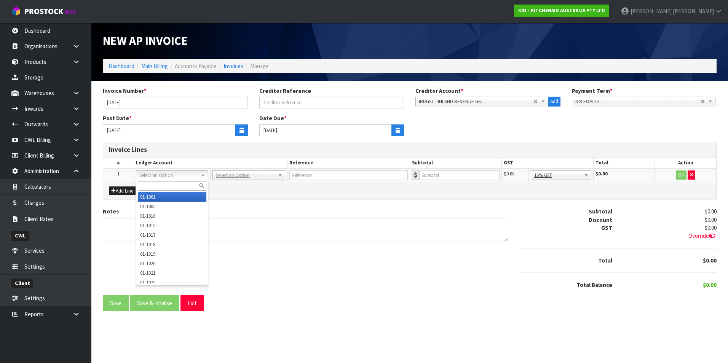
click at [153, 185] on input "text" at bounding box center [172, 186] width 69 height 10
type input "3945"
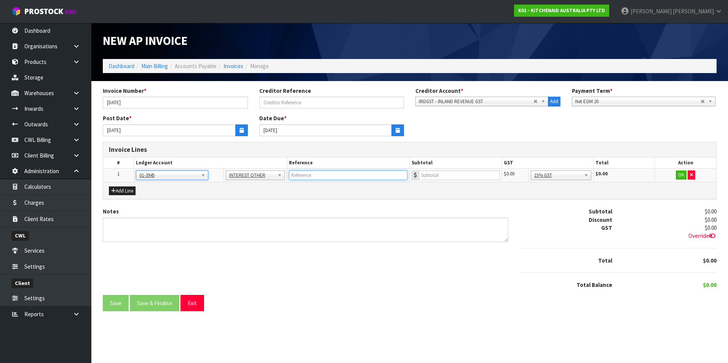
click at [305, 173] on input "text" at bounding box center [348, 176] width 118 height 10
type input "IRD [DATE]"
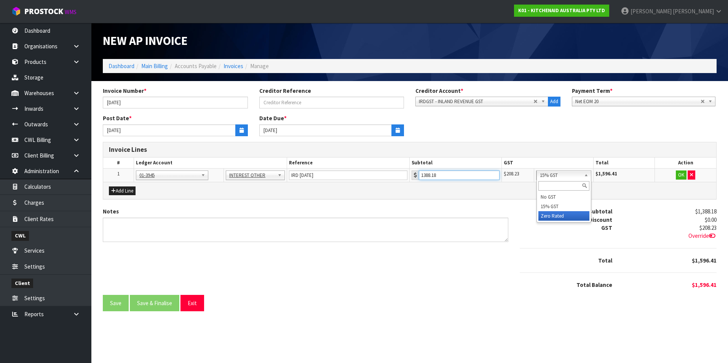
type input "1388.18"
click at [680, 176] on button "OK" at bounding box center [681, 175] width 11 height 9
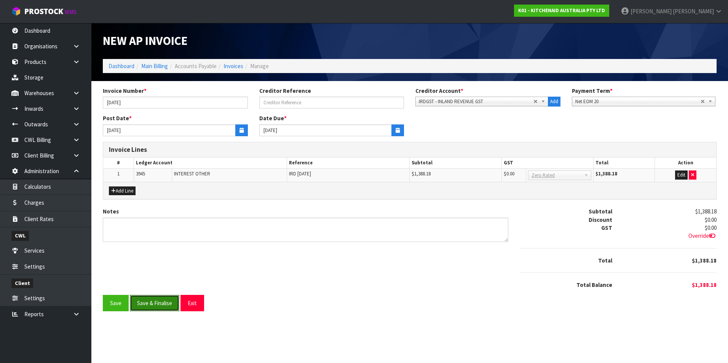
click at [153, 304] on button "Save & Finalise" at bounding box center [154, 303] width 49 height 16
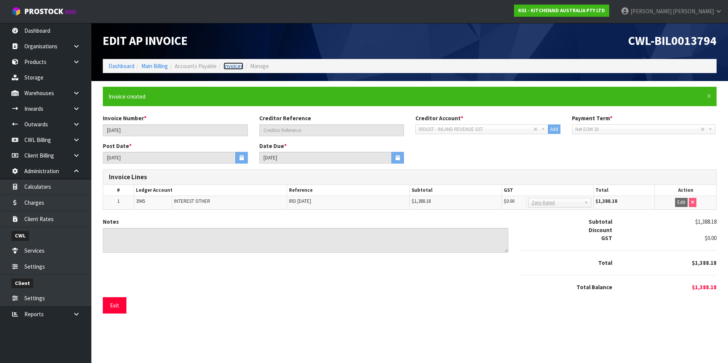
click at [231, 65] on link "Invoices" at bounding box center [233, 65] width 20 height 7
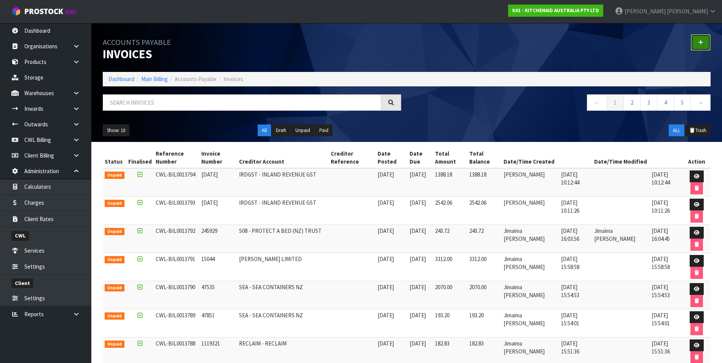
click at [705, 43] on link at bounding box center [701, 42] width 20 height 16
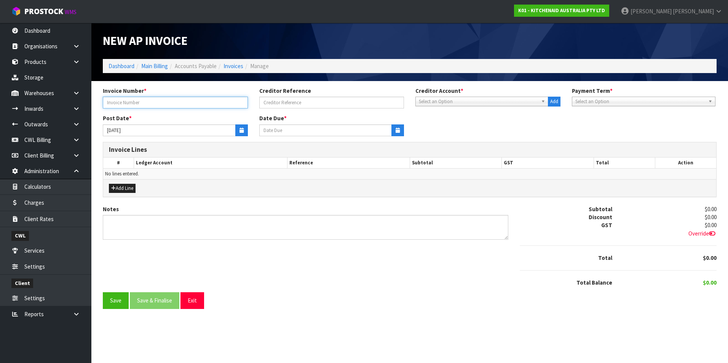
click at [139, 102] on input "text" at bounding box center [175, 103] width 145 height 12
type input "[DATE]"
click at [427, 100] on span "Select an Option" at bounding box center [478, 101] width 119 height 9
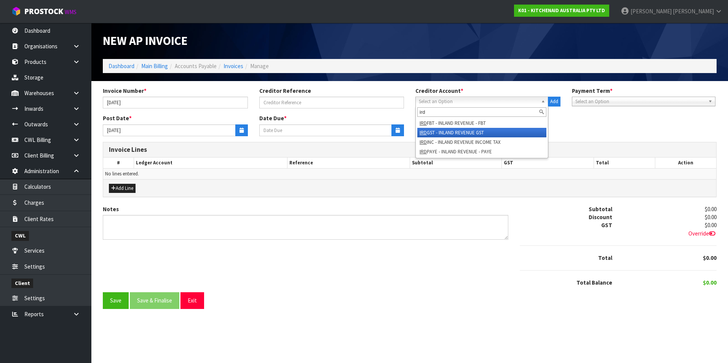
type input "ird"
click at [459, 132] on li "IRD GST - INLAND REVENUE GST" at bounding box center [481, 133] width 129 height 10
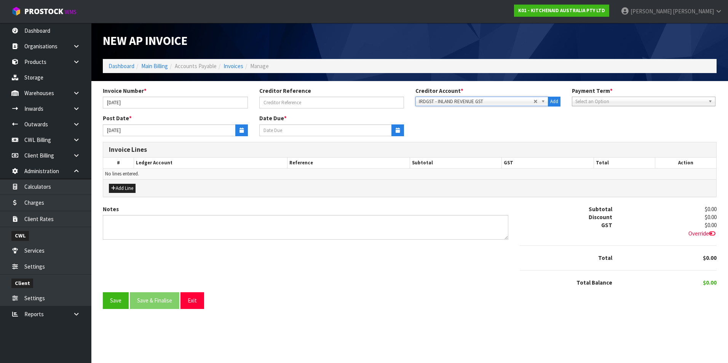
type input "[DATE]"
click at [244, 131] on button "button" at bounding box center [241, 130] width 13 height 12
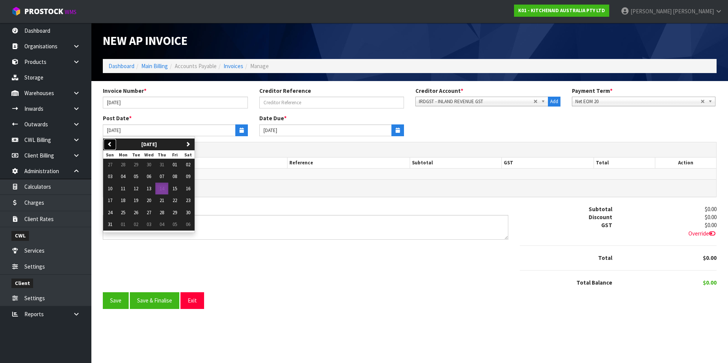
click at [107, 145] on button "previous" at bounding box center [109, 145] width 13 height 12
click at [162, 213] on span "31" at bounding box center [162, 212] width 5 height 6
type input "[DATE]"
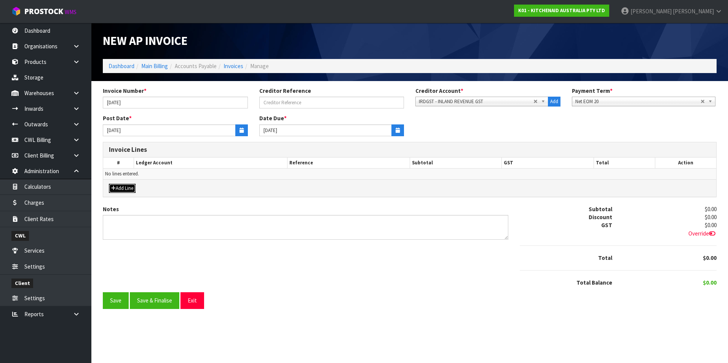
click at [126, 187] on button "Add Line" at bounding box center [122, 188] width 27 height 9
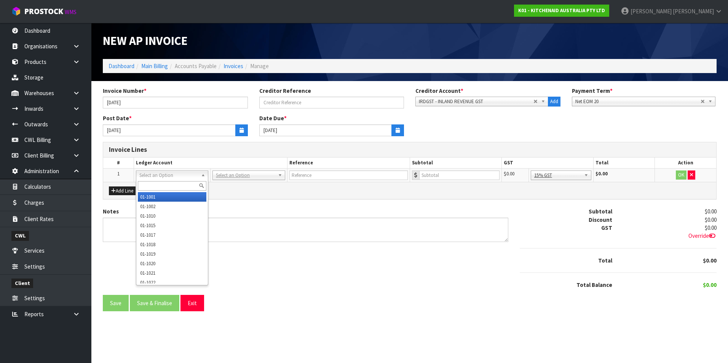
click at [158, 188] on input "text" at bounding box center [172, 186] width 69 height 10
type input "3945"
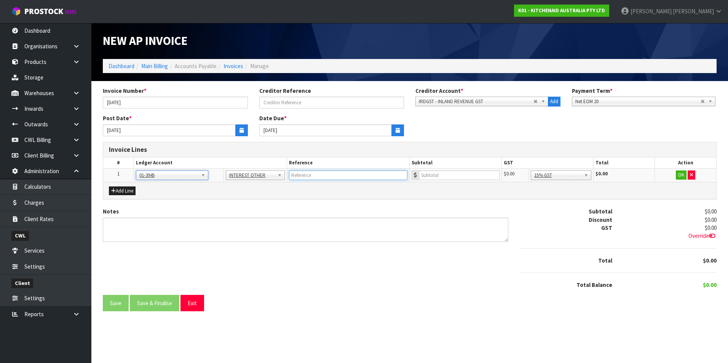
click at [331, 177] on input "text" at bounding box center [348, 176] width 118 height 10
type input "[DATE]"
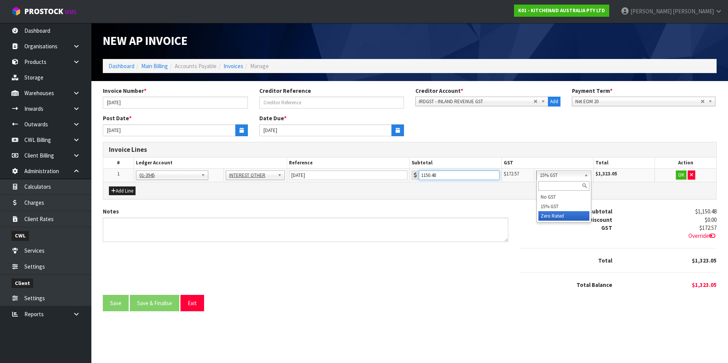
type input "1150.48"
drag, startPoint x: 571, startPoint y: 215, endPoint x: 659, endPoint y: 177, distance: 95.8
click at [682, 174] on button "OK" at bounding box center [681, 175] width 11 height 9
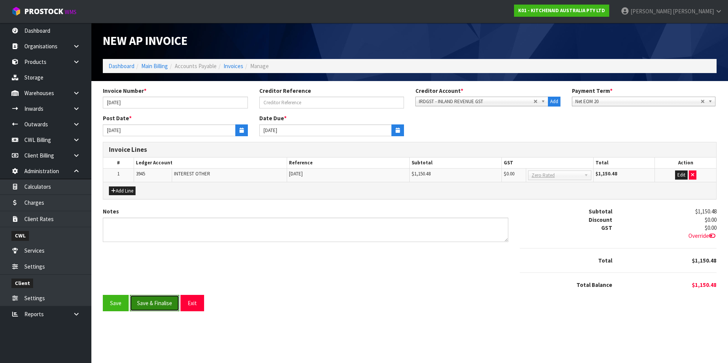
click at [168, 303] on button "Save & Finalise" at bounding box center [154, 303] width 49 height 16
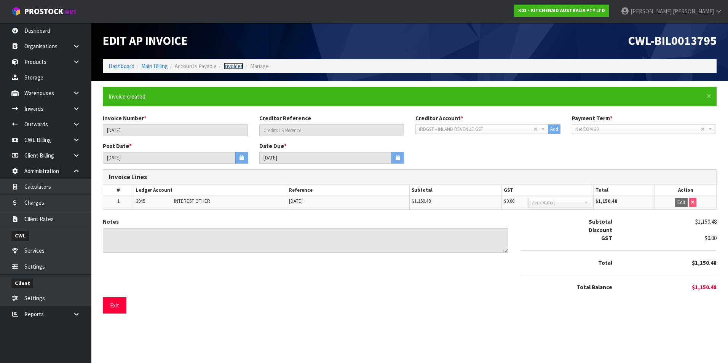
click at [238, 68] on link "Invoices" at bounding box center [233, 65] width 20 height 7
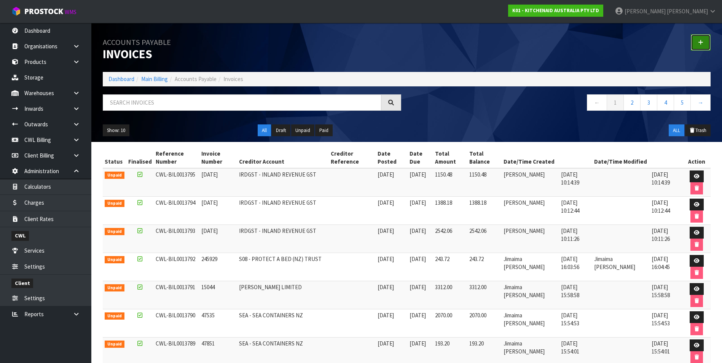
click at [700, 41] on icon at bounding box center [700, 43] width 5 height 6
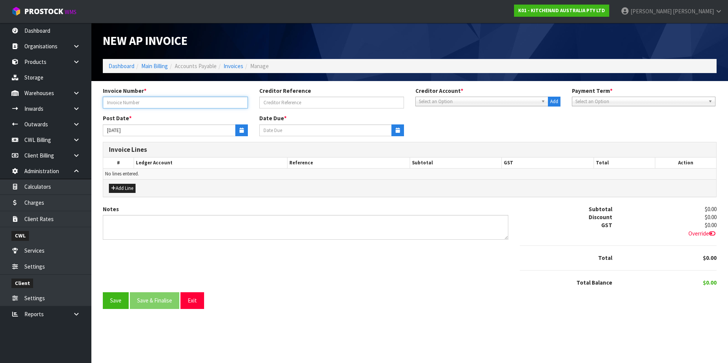
click at [190, 101] on input "text" at bounding box center [175, 103] width 145 height 12
type input "[DATE]"
click at [441, 102] on span "Select an Option" at bounding box center [478, 101] width 119 height 9
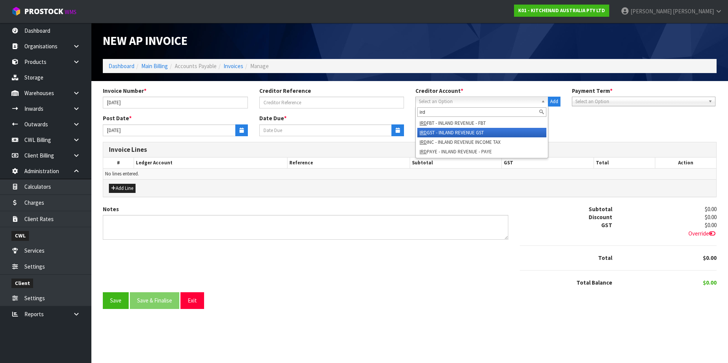
type input "ird"
click at [473, 132] on li "IRD GST - INLAND REVENUE GST" at bounding box center [481, 133] width 129 height 10
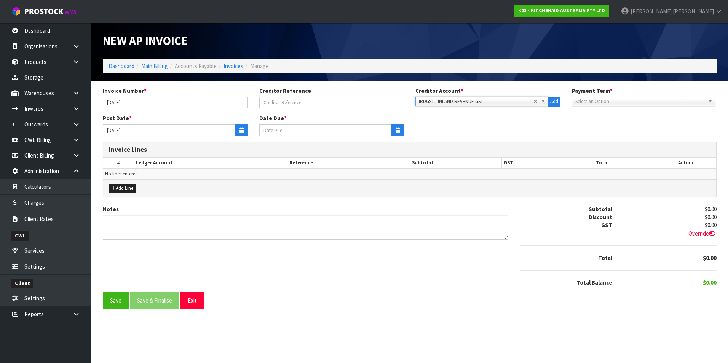
type input "[DATE]"
click at [240, 131] on icon "button" at bounding box center [241, 130] width 4 height 5
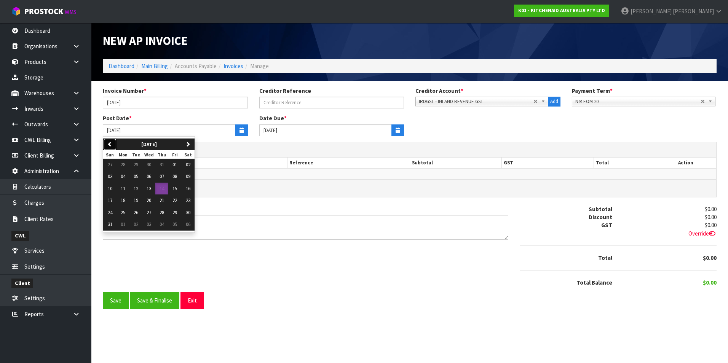
click at [112, 144] on icon "button" at bounding box center [109, 144] width 5 height 5
click at [163, 215] on span "31" at bounding box center [162, 212] width 5 height 6
type input "[DATE]"
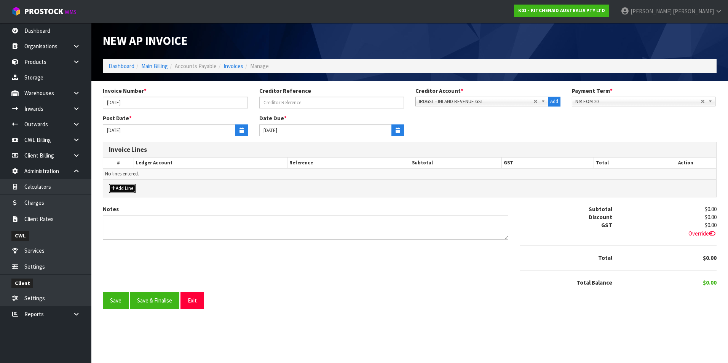
click at [132, 188] on button "Add Line" at bounding box center [122, 188] width 27 height 9
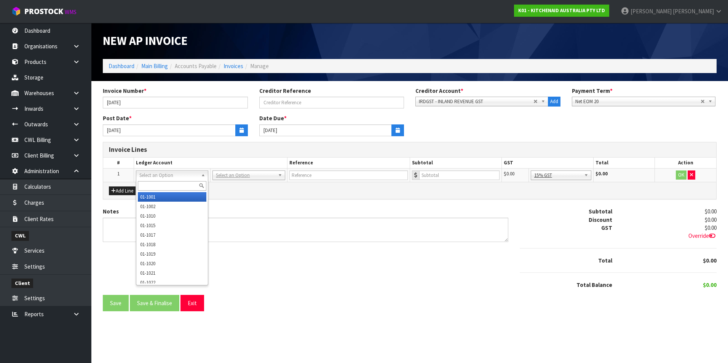
click at [158, 184] on input "text" at bounding box center [172, 186] width 69 height 10
type input "3945"
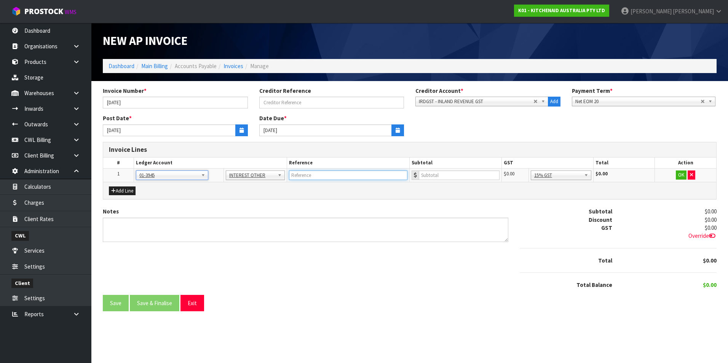
click at [314, 177] on input "text" at bounding box center [348, 176] width 118 height 10
type input "[DATE]"
type input "1183.29"
click at [681, 176] on button "OK" at bounding box center [681, 175] width 11 height 9
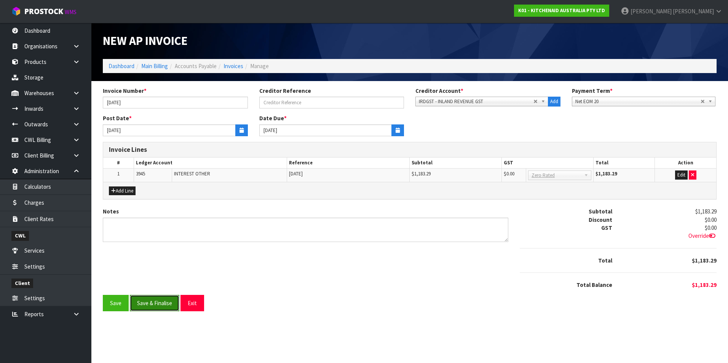
click at [156, 306] on button "Save & Finalise" at bounding box center [154, 303] width 49 height 16
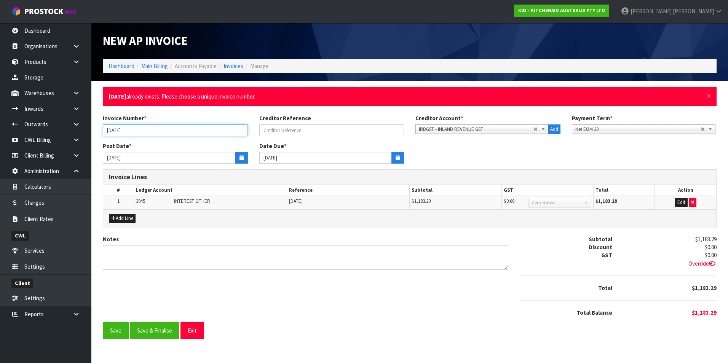
click at [144, 130] on input "[DATE]" at bounding box center [175, 130] width 145 height 12
click at [162, 329] on button "Save & Finalise" at bounding box center [154, 330] width 49 height 16
click at [707, 96] on span "×" at bounding box center [709, 96] width 5 height 11
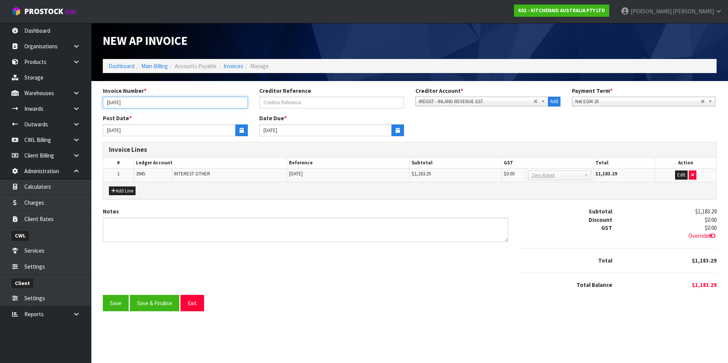
click at [114, 104] on input "[DATE]" at bounding box center [175, 103] width 145 height 12
click at [164, 299] on button "Save & Finalise" at bounding box center [154, 303] width 49 height 16
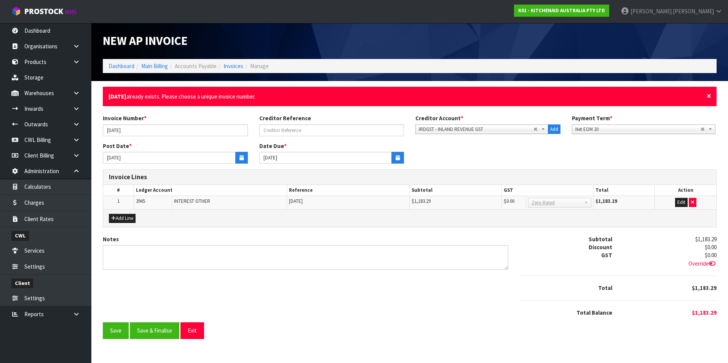
click at [707, 96] on span "×" at bounding box center [709, 96] width 5 height 11
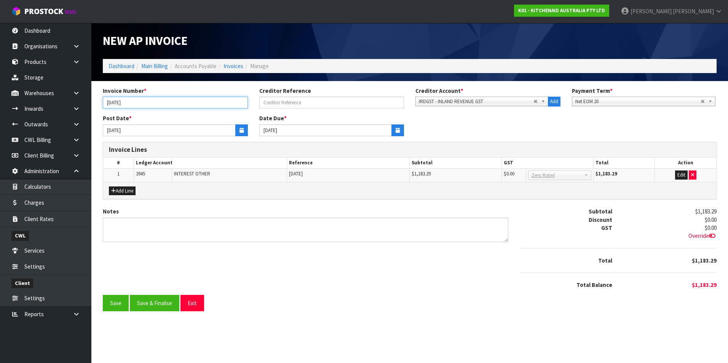
click at [112, 102] on input "[DATE]" at bounding box center [175, 103] width 145 height 12
click at [121, 101] on input "[DATE]" at bounding box center [175, 103] width 145 height 12
click at [123, 102] on input "[DATE]" at bounding box center [175, 103] width 145 height 12
type input "[DATE]"
click at [161, 305] on button "Save & Finalise" at bounding box center [154, 303] width 49 height 16
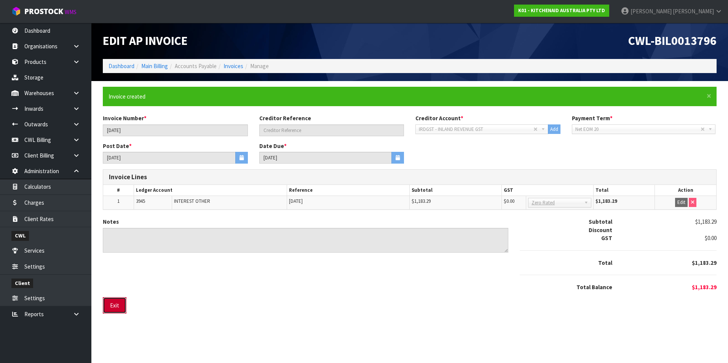
click at [120, 307] on button "Exit" at bounding box center [115, 305] width 24 height 16
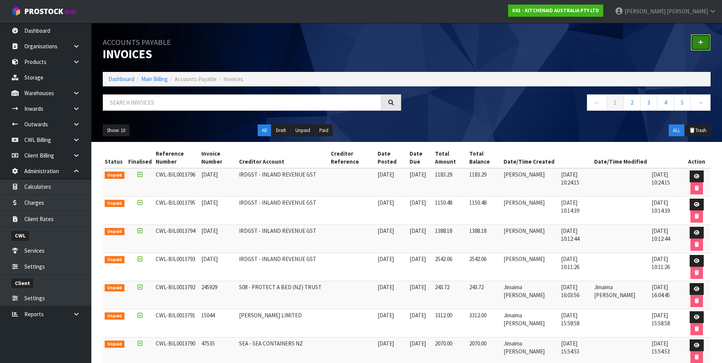
click at [698, 40] on link at bounding box center [701, 42] width 20 height 16
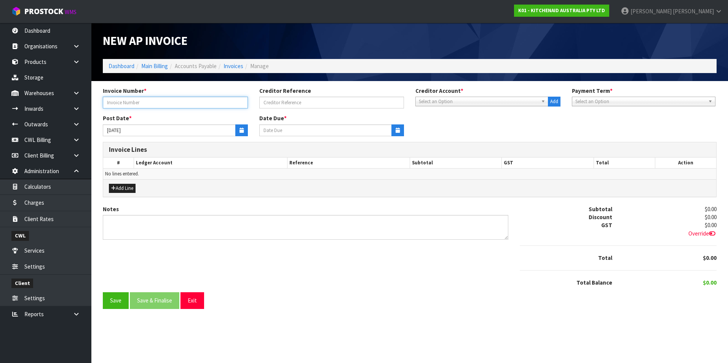
click at [169, 103] on input "text" at bounding box center [175, 103] width 145 height 12
type input "[DATE]"
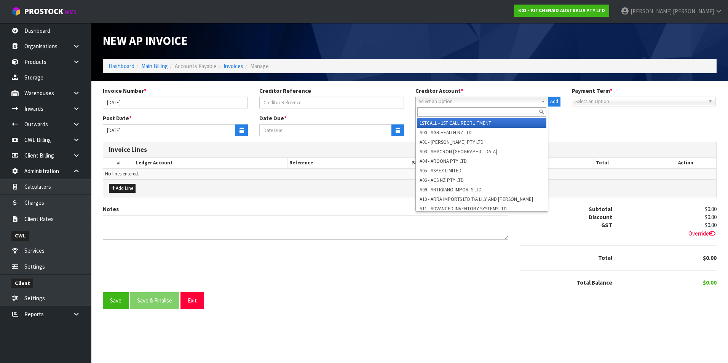
click at [462, 102] on span "Select an Option" at bounding box center [478, 101] width 119 height 9
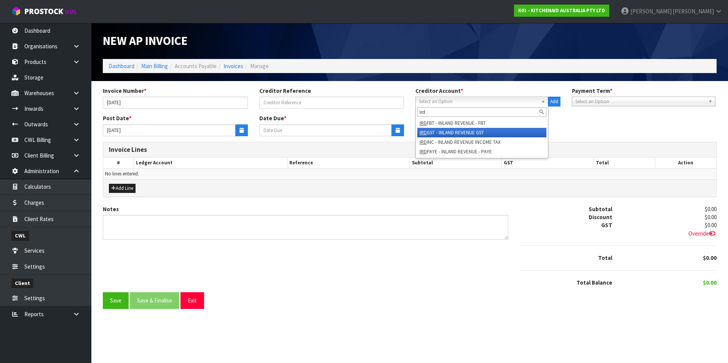
type input "ird"
click at [467, 131] on li "IRD GST - INLAND REVENUE GST" at bounding box center [481, 133] width 129 height 10
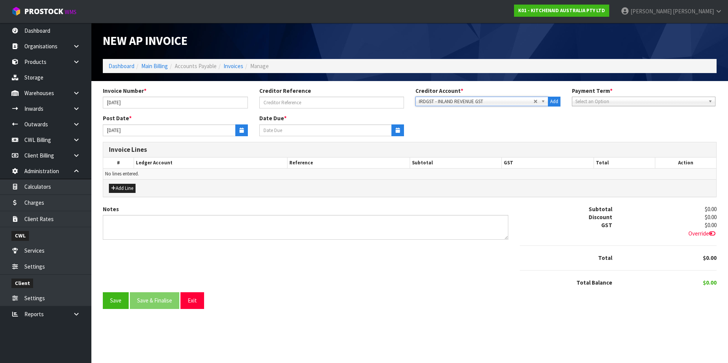
type input "[DATE]"
click at [240, 130] on icon "button" at bounding box center [241, 130] width 4 height 5
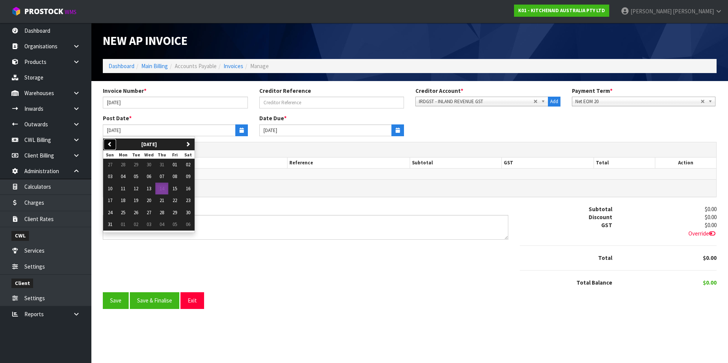
click at [108, 147] on button "previous" at bounding box center [109, 145] width 13 height 12
click at [164, 212] on span "31" at bounding box center [162, 212] width 5 height 6
type input "[DATE]"
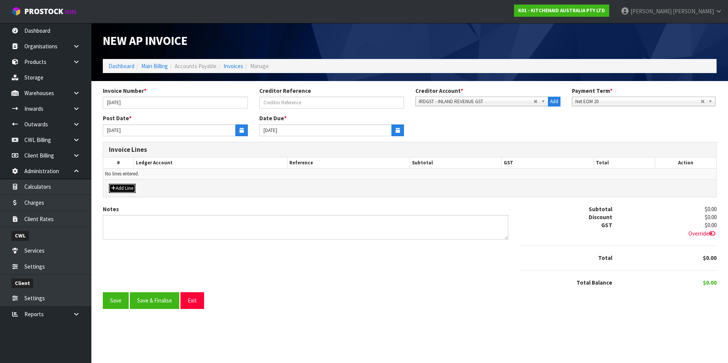
click at [124, 187] on button "Add Line" at bounding box center [122, 188] width 27 height 9
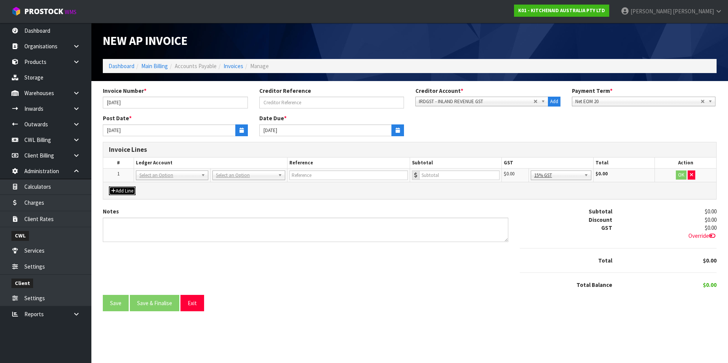
drag, startPoint x: 153, startPoint y: 177, endPoint x: 153, endPoint y: 185, distance: 8.8
click at [152, 187] on input "text" at bounding box center [172, 186] width 69 height 10
type input "3945"
click at [302, 172] on input "text" at bounding box center [348, 176] width 118 height 10
type input "IRD [DATE]"
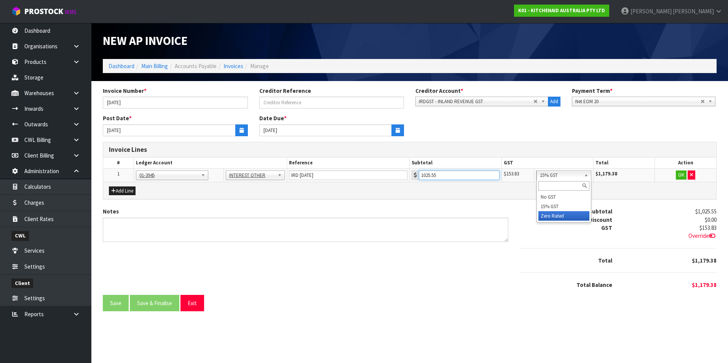
type input "1025.55"
click at [682, 174] on button "OK" at bounding box center [681, 175] width 11 height 9
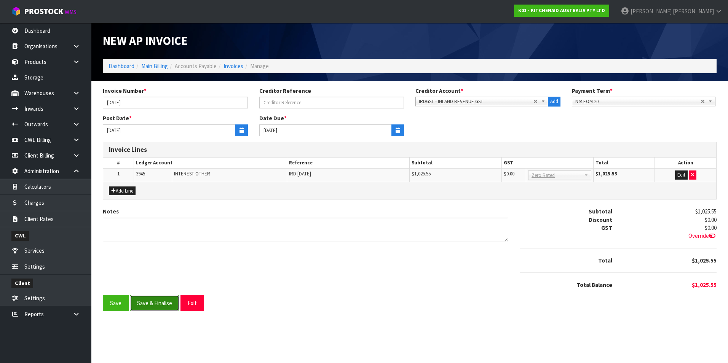
click at [163, 306] on button "Save & Finalise" at bounding box center [154, 303] width 49 height 16
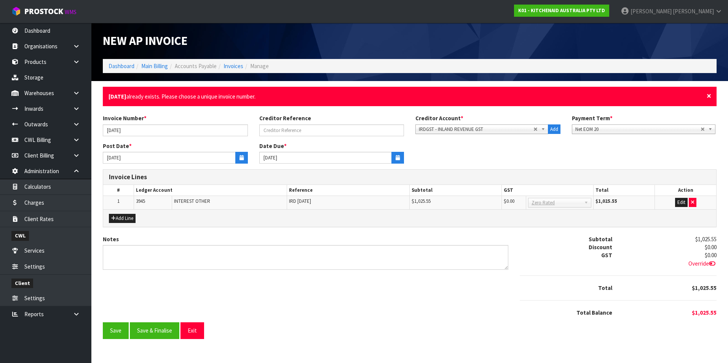
drag, startPoint x: 708, startPoint y: 95, endPoint x: 447, endPoint y: 99, distance: 261.6
click at [708, 95] on span "×" at bounding box center [709, 96] width 5 height 11
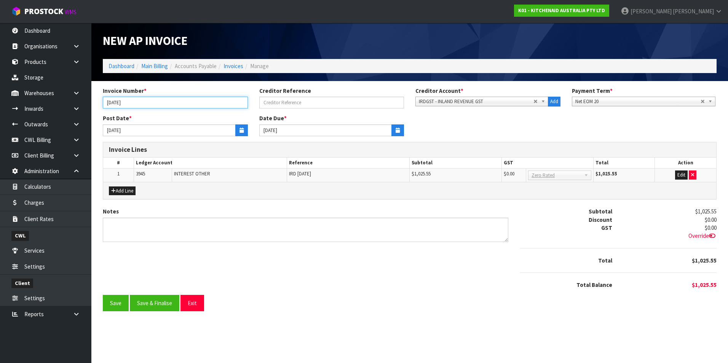
click at [116, 104] on input "[DATE]" at bounding box center [175, 103] width 145 height 12
type input "[DATE]-2024"
click at [151, 303] on button "Save & Finalise" at bounding box center [154, 303] width 49 height 16
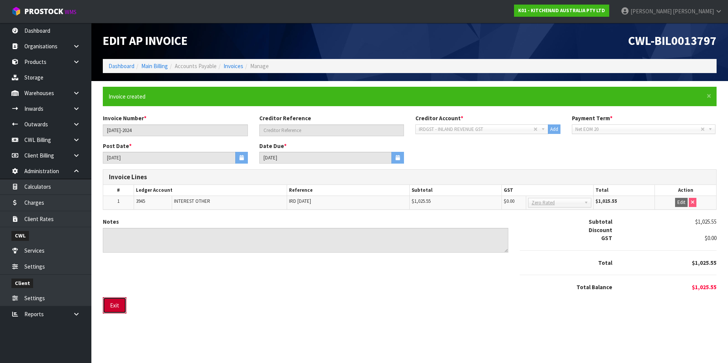
click at [119, 305] on button "Exit" at bounding box center [115, 305] width 24 height 16
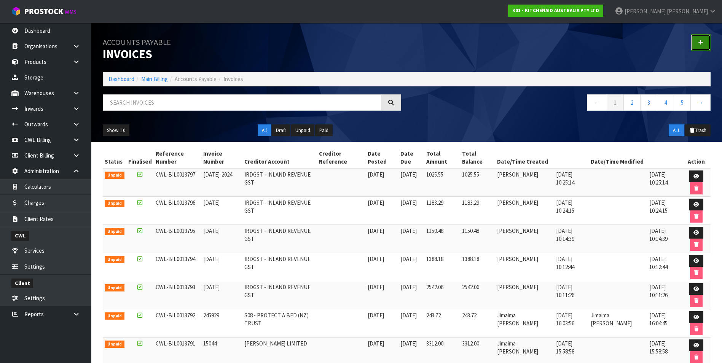
click at [702, 40] on icon at bounding box center [700, 43] width 5 height 6
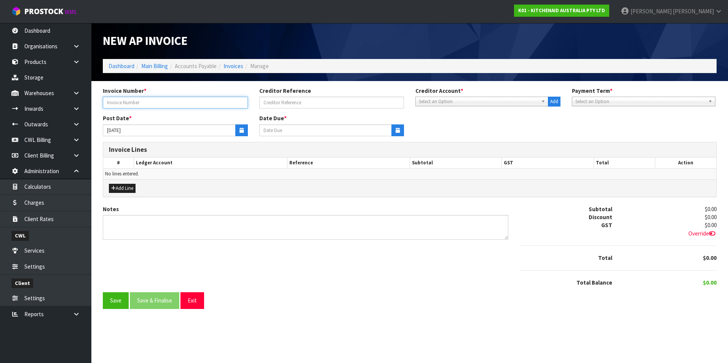
click at [169, 105] on input "text" at bounding box center [175, 103] width 145 height 12
type input "[DATE]"
click at [435, 101] on span "Select an Option" at bounding box center [478, 101] width 119 height 9
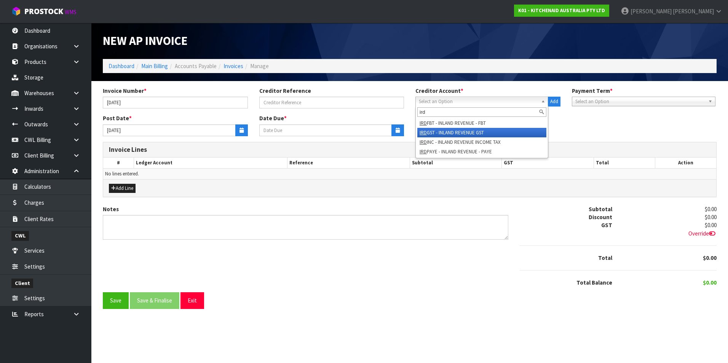
type input "ird"
drag, startPoint x: 454, startPoint y: 131, endPoint x: 412, endPoint y: 134, distance: 42.4
click at [453, 131] on li "IRD GST - INLAND REVENUE GST" at bounding box center [481, 133] width 129 height 10
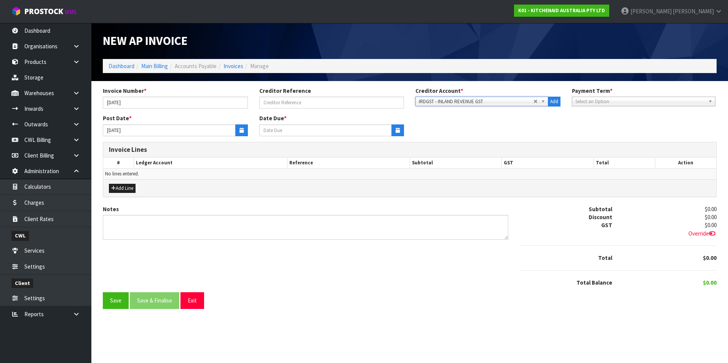
type input "[DATE]"
click at [240, 133] on button "button" at bounding box center [241, 130] width 13 height 12
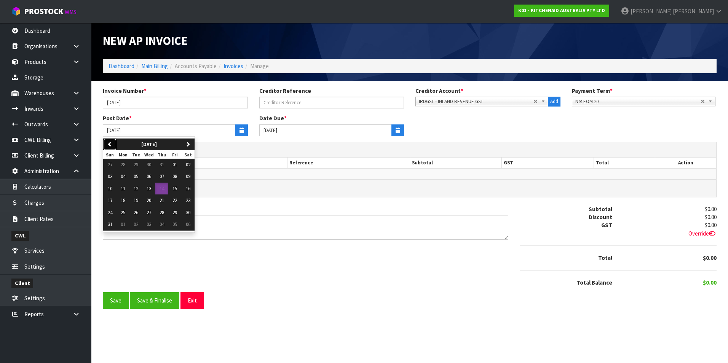
click at [108, 145] on icon "button" at bounding box center [109, 144] width 5 height 5
click at [160, 212] on button "31" at bounding box center [161, 213] width 13 height 12
type input "[DATE]"
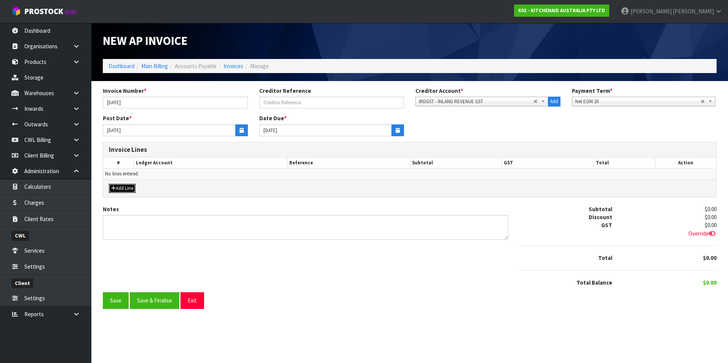
click at [124, 189] on button "Add Line" at bounding box center [122, 188] width 27 height 9
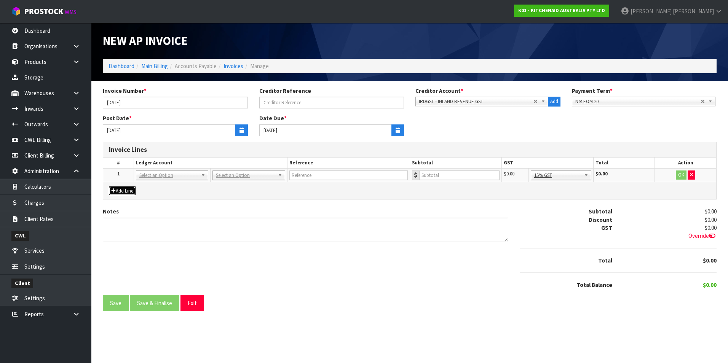
drag, startPoint x: 147, startPoint y: 177, endPoint x: 147, endPoint y: 183, distance: 5.7
click at [147, 183] on input "text" at bounding box center [172, 186] width 69 height 10
type input "3945"
click at [303, 171] on input "text" at bounding box center [348, 176] width 118 height 10
type input "IRD [DATE]"
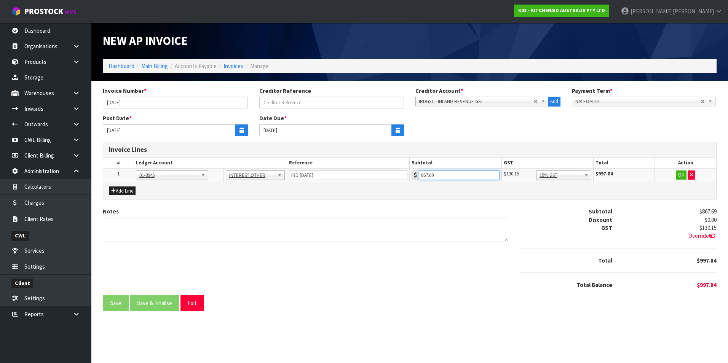
drag, startPoint x: 585, startPoint y: 176, endPoint x: 587, endPoint y: 190, distance: 14.6
type input "867.69"
drag, startPoint x: 576, startPoint y: 214, endPoint x: 579, endPoint y: 211, distance: 4.9
click at [682, 176] on button "OK" at bounding box center [681, 175] width 11 height 9
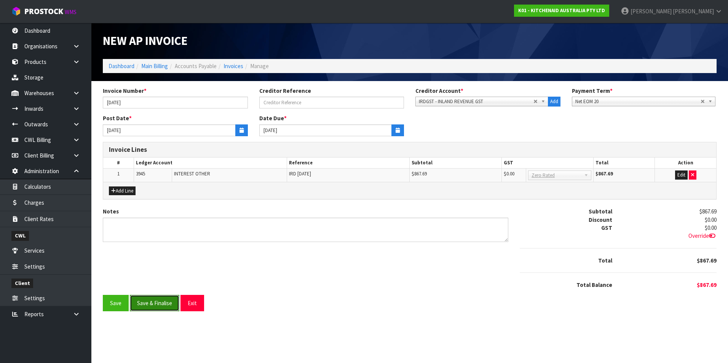
click at [160, 306] on button "Save & Finalise" at bounding box center [154, 303] width 49 height 16
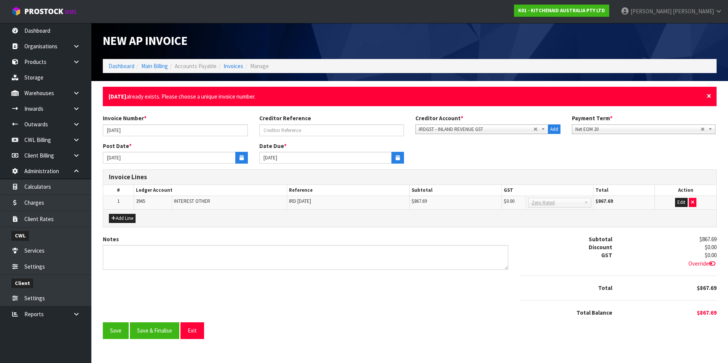
click at [710, 94] on span "×" at bounding box center [709, 96] width 5 height 11
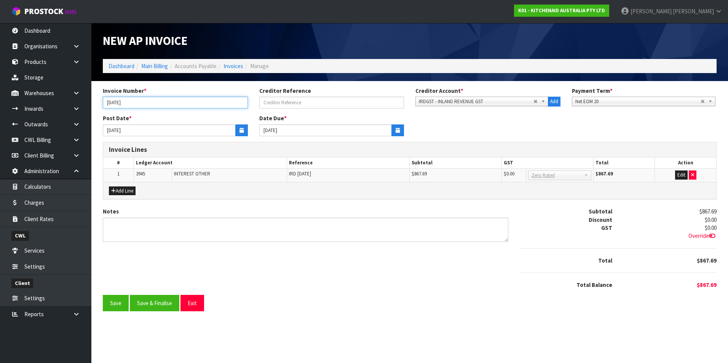
click at [114, 102] on input "[DATE]" at bounding box center [175, 103] width 145 height 12
type input "[DATE]-2023"
click at [164, 303] on button "Save & Finalise" at bounding box center [154, 303] width 49 height 16
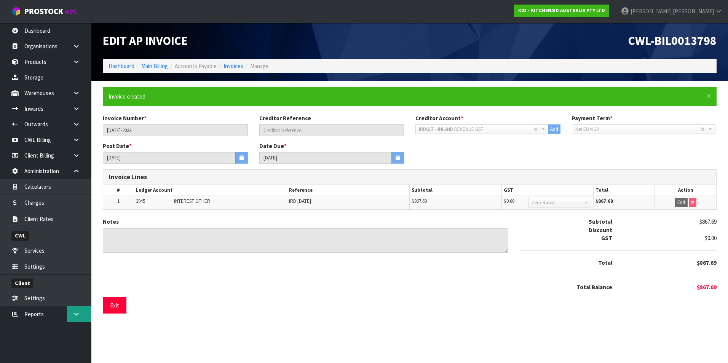
click at [76, 313] on icon at bounding box center [76, 314] width 7 height 6
click at [62, 345] on link "CWL" at bounding box center [45, 346] width 91 height 16
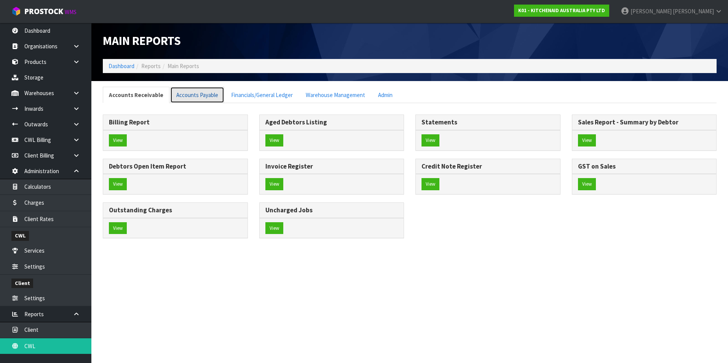
click at [207, 97] on link "Accounts Payable" at bounding box center [197, 95] width 54 height 16
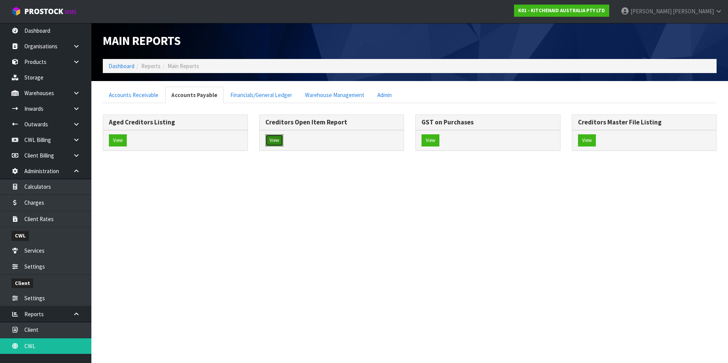
click at [277, 140] on button "View" at bounding box center [274, 140] width 18 height 12
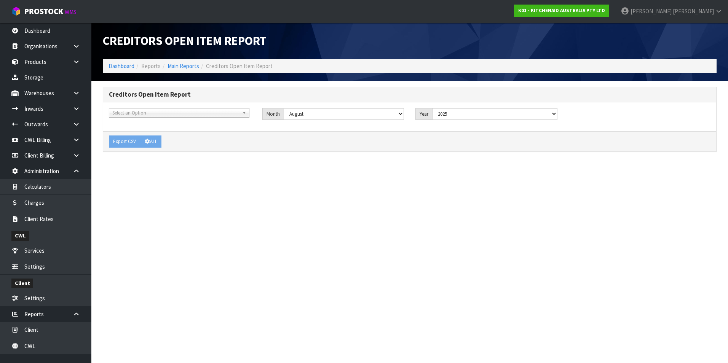
click at [125, 113] on span "Select an Option" at bounding box center [175, 113] width 127 height 9
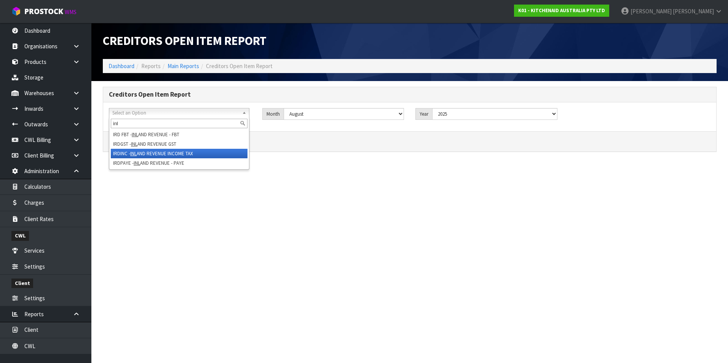
type input "inl"
click at [146, 153] on li "IRDINC - INL AND REVENUE INCOME TAX" at bounding box center [179, 154] width 137 height 10
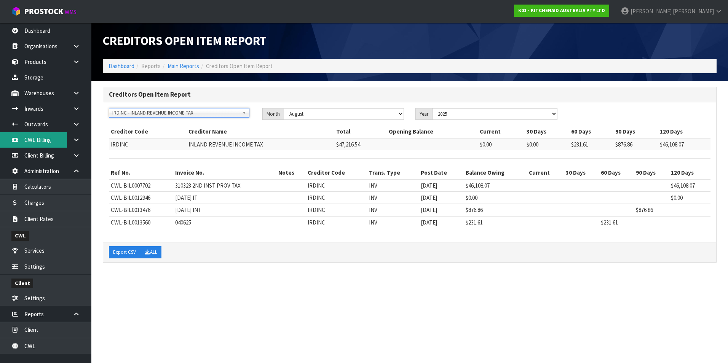
click at [43, 142] on link "CWL Billing" at bounding box center [45, 140] width 91 height 16
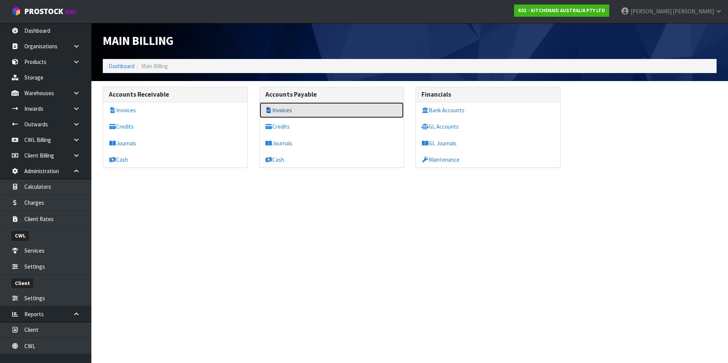
click at [280, 111] on link "Invoices" at bounding box center [332, 110] width 144 height 16
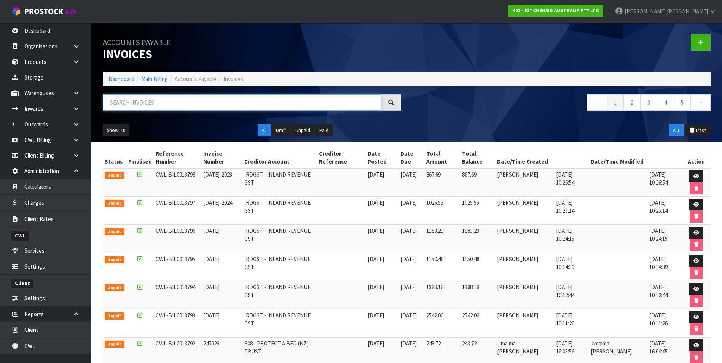
click at [145, 102] on input "text" at bounding box center [242, 102] width 279 height 16
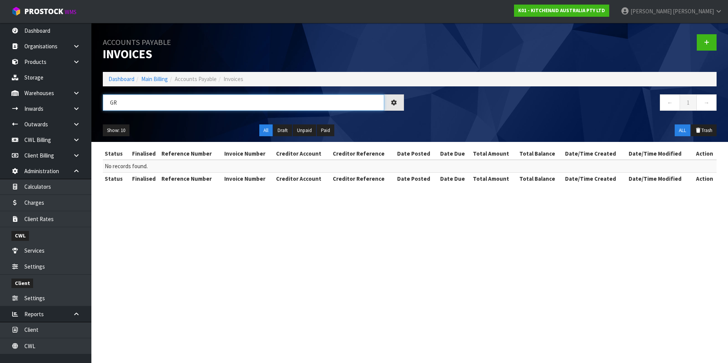
type input "G"
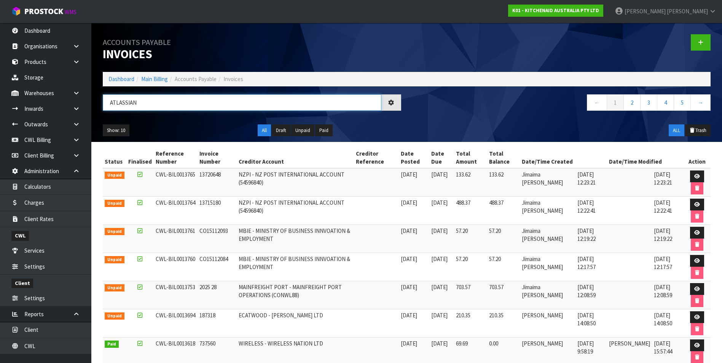
type input "ATLASSIAN"
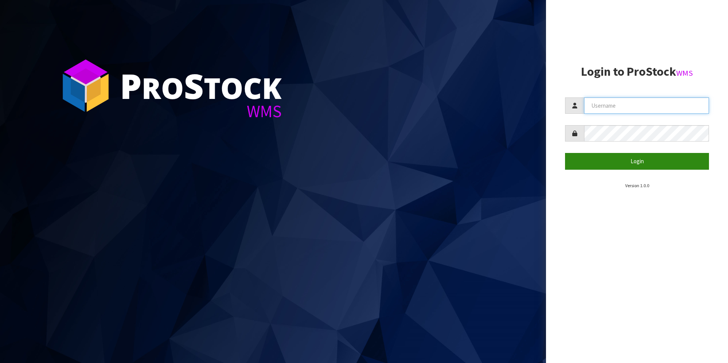
type input "[PERSON_NAME][EMAIL_ADDRESS][DOMAIN_NAME]"
click at [627, 161] on button "Login" at bounding box center [637, 161] width 144 height 16
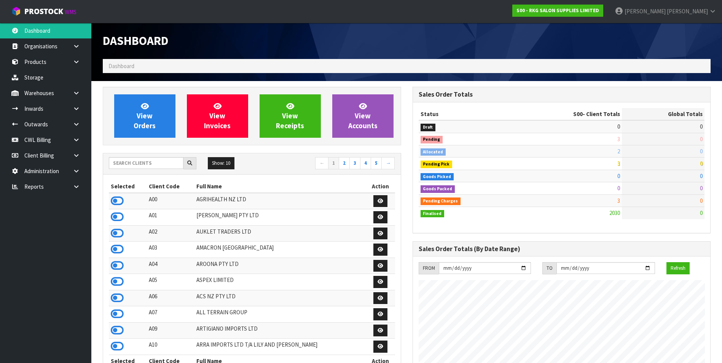
scroll to position [577, 310]
click at [77, 173] on icon at bounding box center [76, 171] width 7 height 6
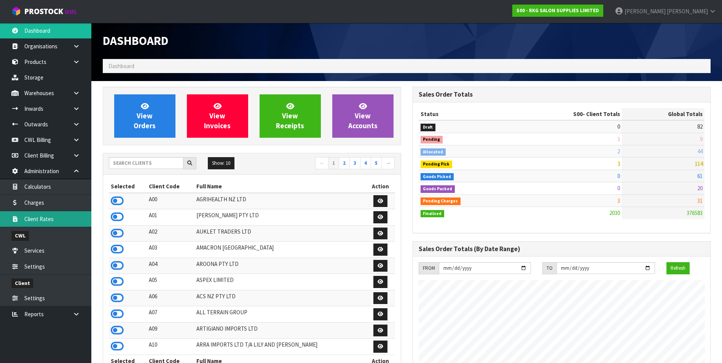
click at [64, 222] on link "Client Rates" at bounding box center [45, 219] width 91 height 16
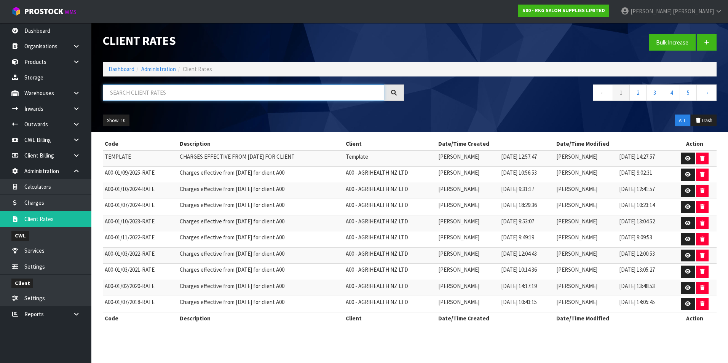
click at [120, 96] on input "text" at bounding box center [243, 93] width 281 height 16
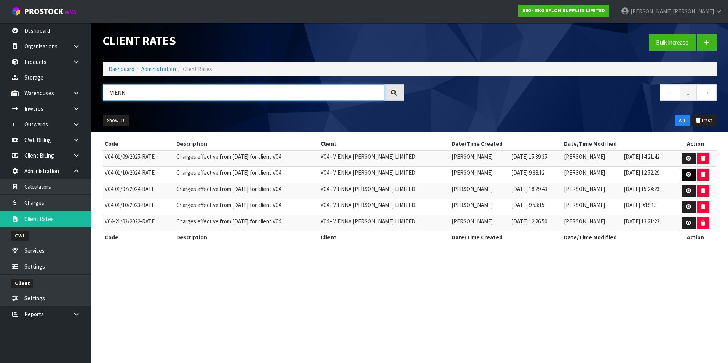
type input "VIENN"
click at [688, 175] on icon at bounding box center [689, 174] width 6 height 5
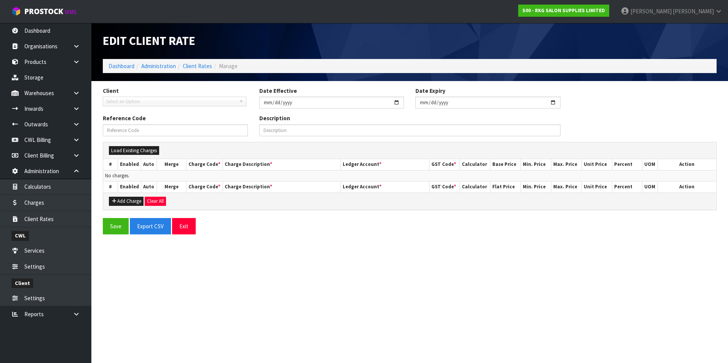
type input "2024-10-01"
type input "V04-01/10/2024-RATE"
type input "Charges effective from 01/10/2024 for client V04"
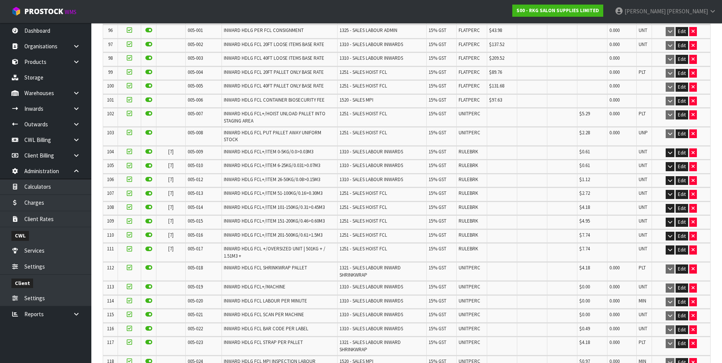
scroll to position [1599, 0]
click at [579, 231] on span "$7.74" at bounding box center [584, 234] width 11 height 6
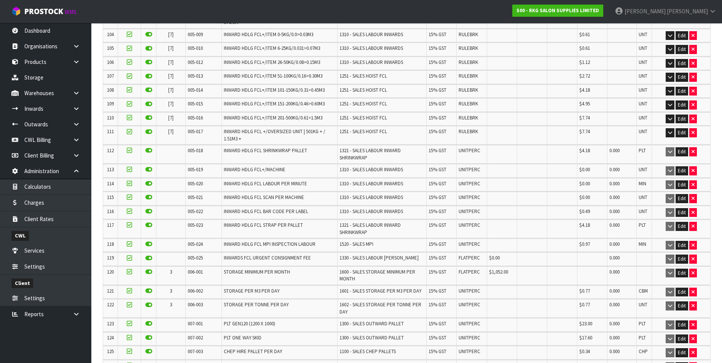
scroll to position [1713, 0]
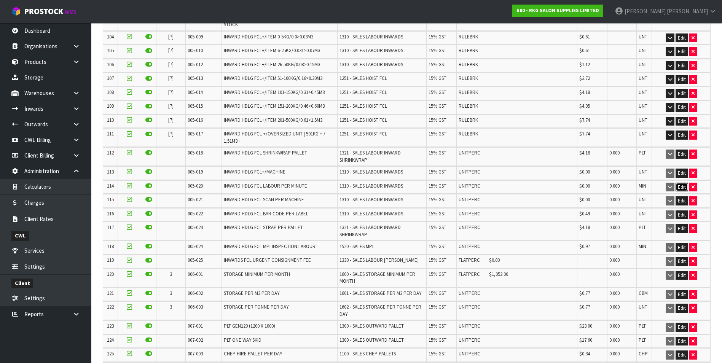
click at [680, 183] on button "Edit" at bounding box center [682, 187] width 13 height 9
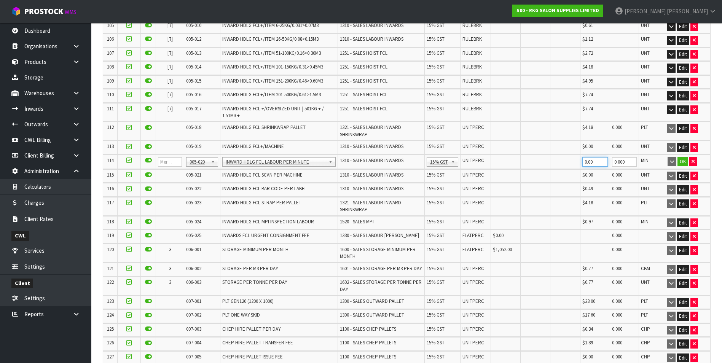
click at [592, 167] on input "0.00" at bounding box center [596, 162] width 26 height 10
type input "0"
type input "0.87"
click at [682, 166] on button "OK" at bounding box center [683, 161] width 11 height 9
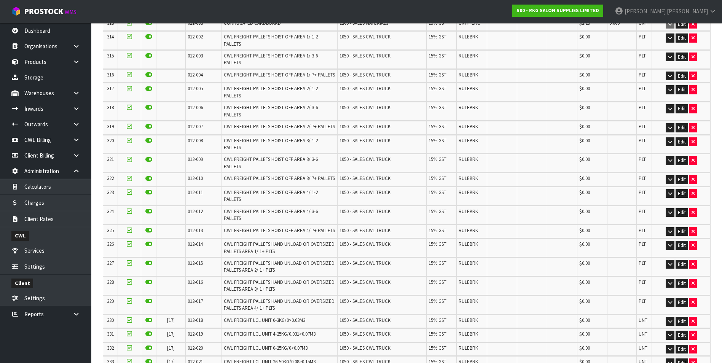
scroll to position [4807, 0]
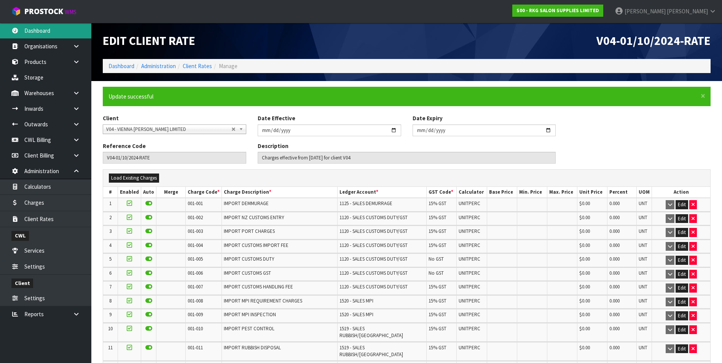
click at [46, 31] on link "Dashboard" at bounding box center [45, 31] width 91 height 16
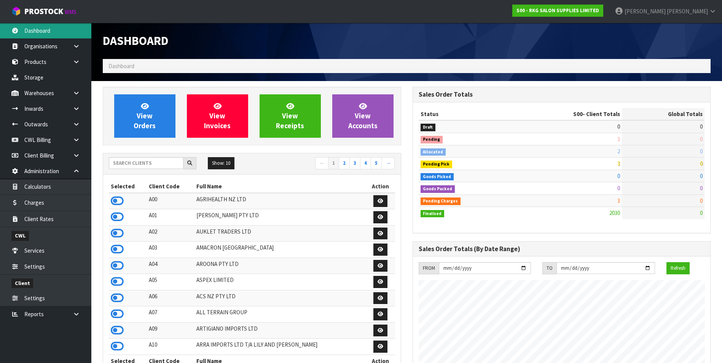
scroll to position [577, 310]
click at [134, 168] on input "text" at bounding box center [146, 163] width 75 height 12
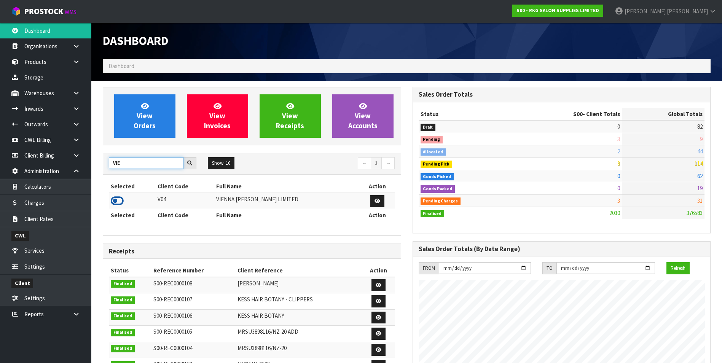
type input "VIE"
click at [116, 202] on icon at bounding box center [117, 200] width 13 height 11
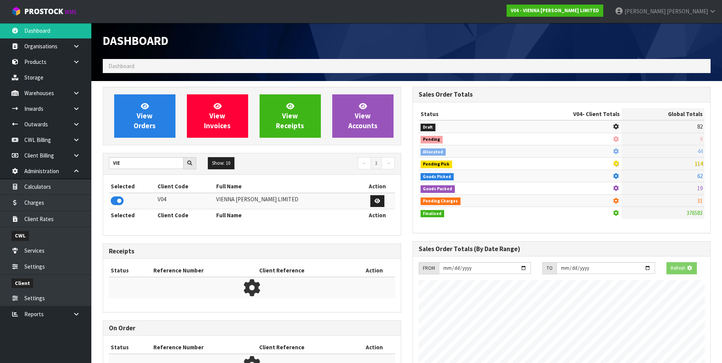
scroll to position [593, 310]
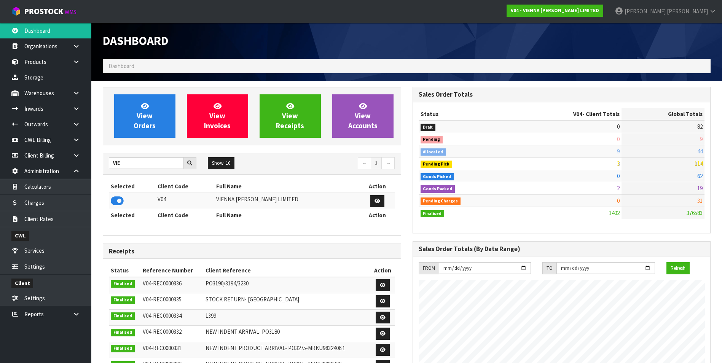
scroll to position [593, 310]
